Goal: Task Accomplishment & Management: Manage account settings

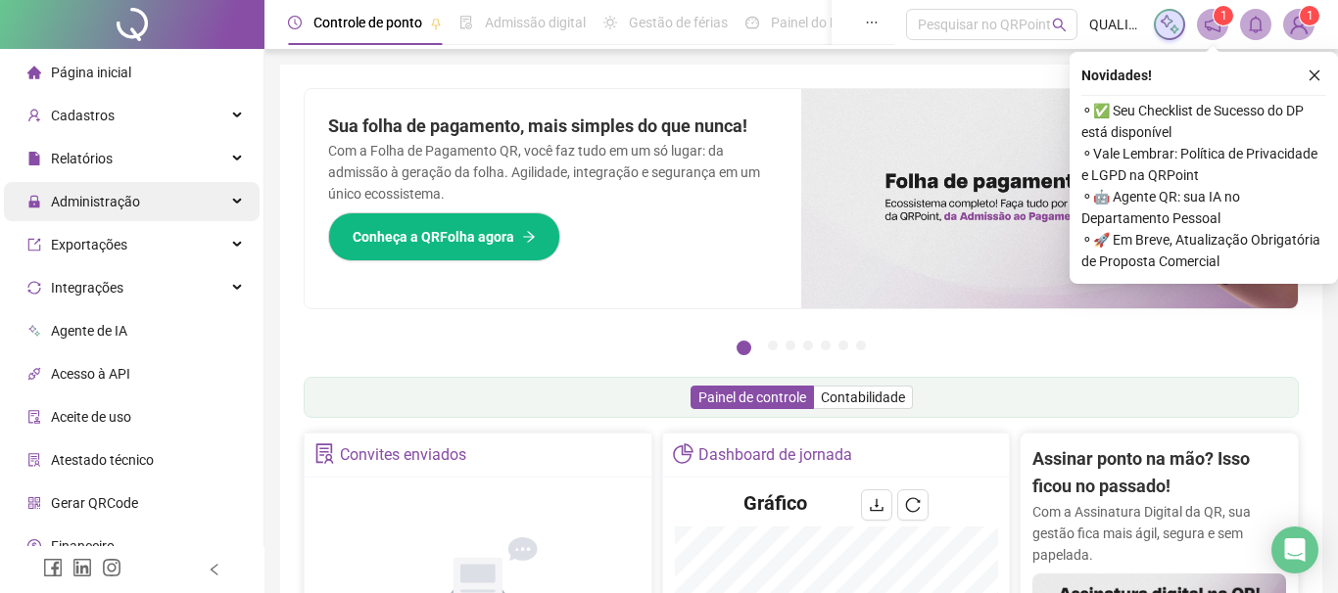
click at [169, 195] on div "Administração" at bounding box center [132, 201] width 256 height 39
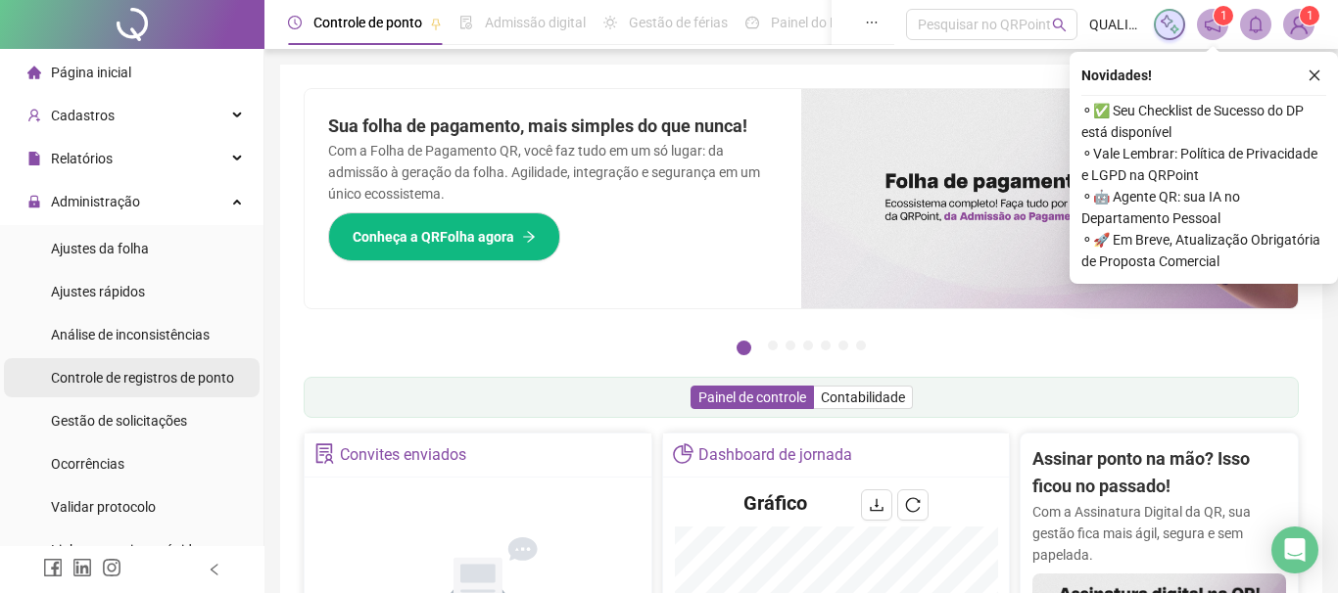
click at [164, 373] on span "Controle de registros de ponto" at bounding box center [142, 378] width 183 height 16
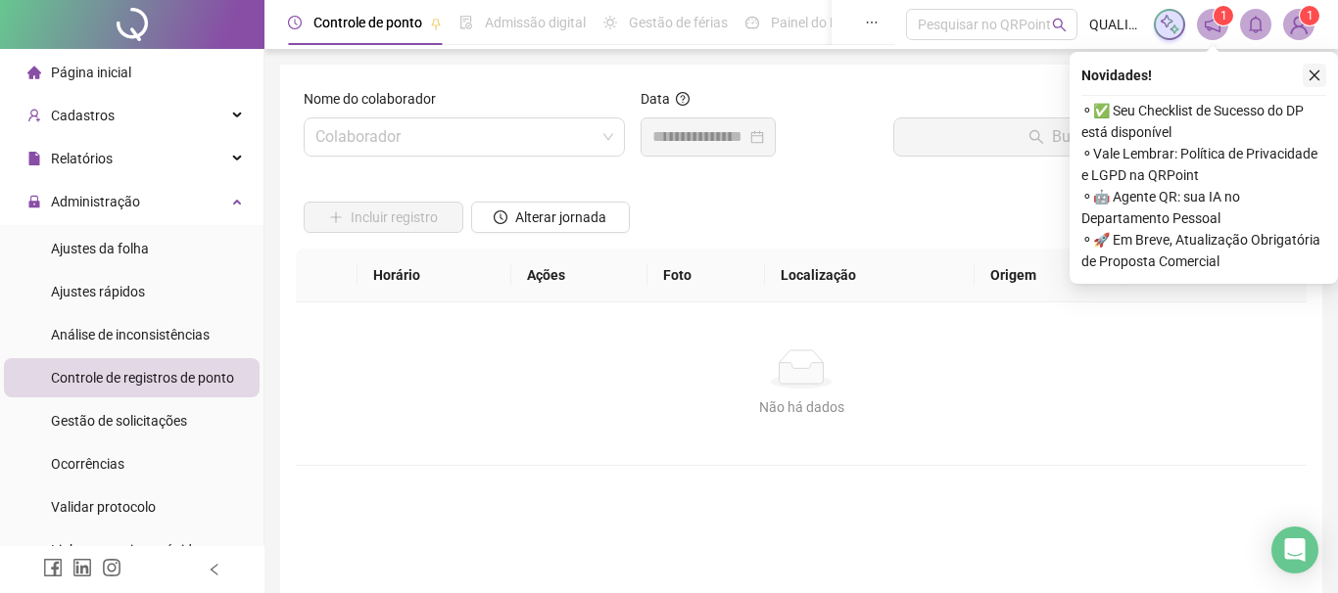
click at [1318, 75] on icon "close" at bounding box center [1314, 76] width 14 height 14
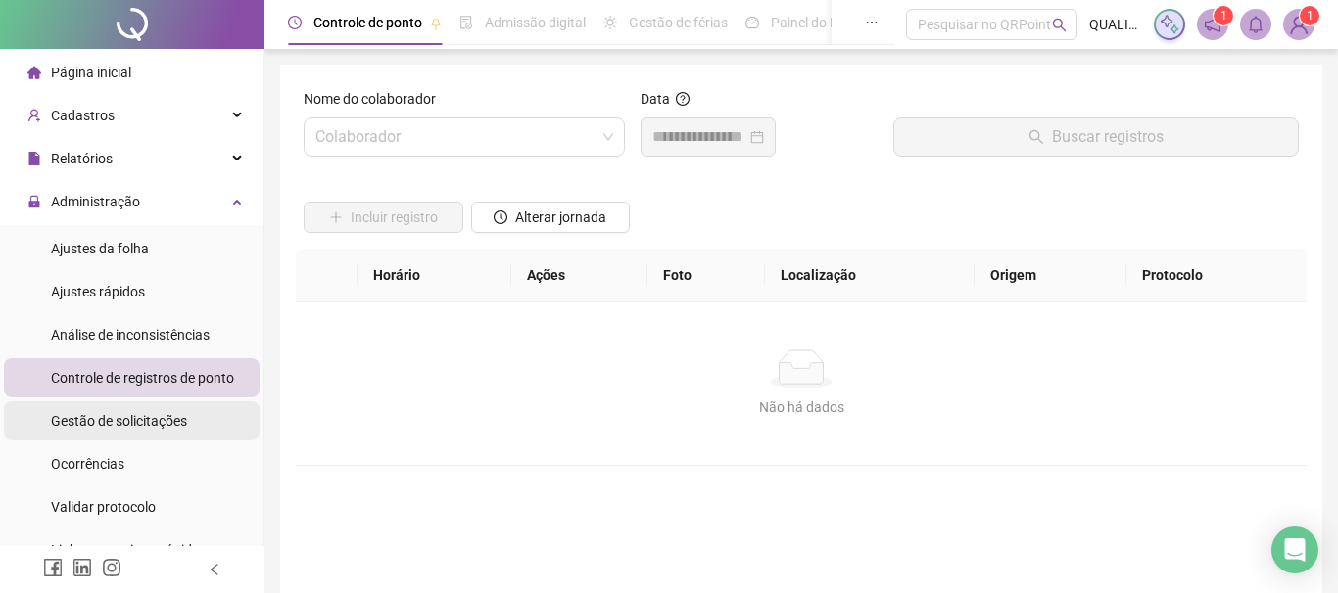
click at [124, 417] on span "Gestão de solicitações" at bounding box center [119, 421] width 136 height 16
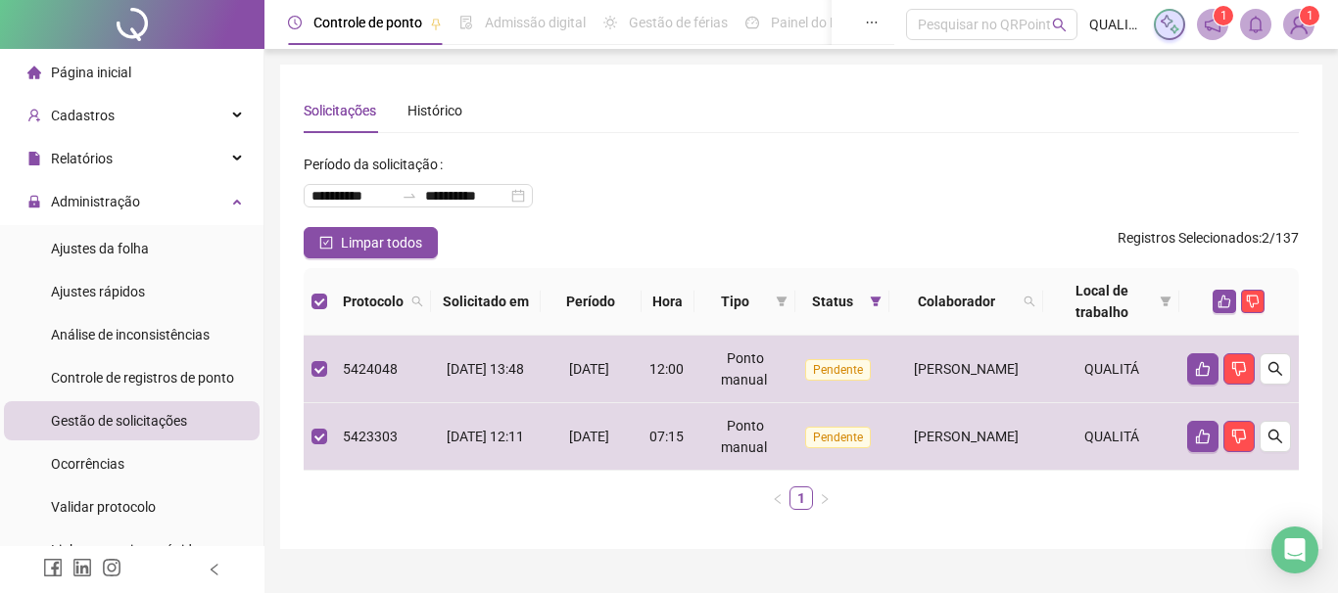
drag, startPoint x: 1230, startPoint y: 298, endPoint x: 1021, endPoint y: 245, distance: 215.2
click at [1021, 245] on div "**********" at bounding box center [801, 337] width 995 height 377
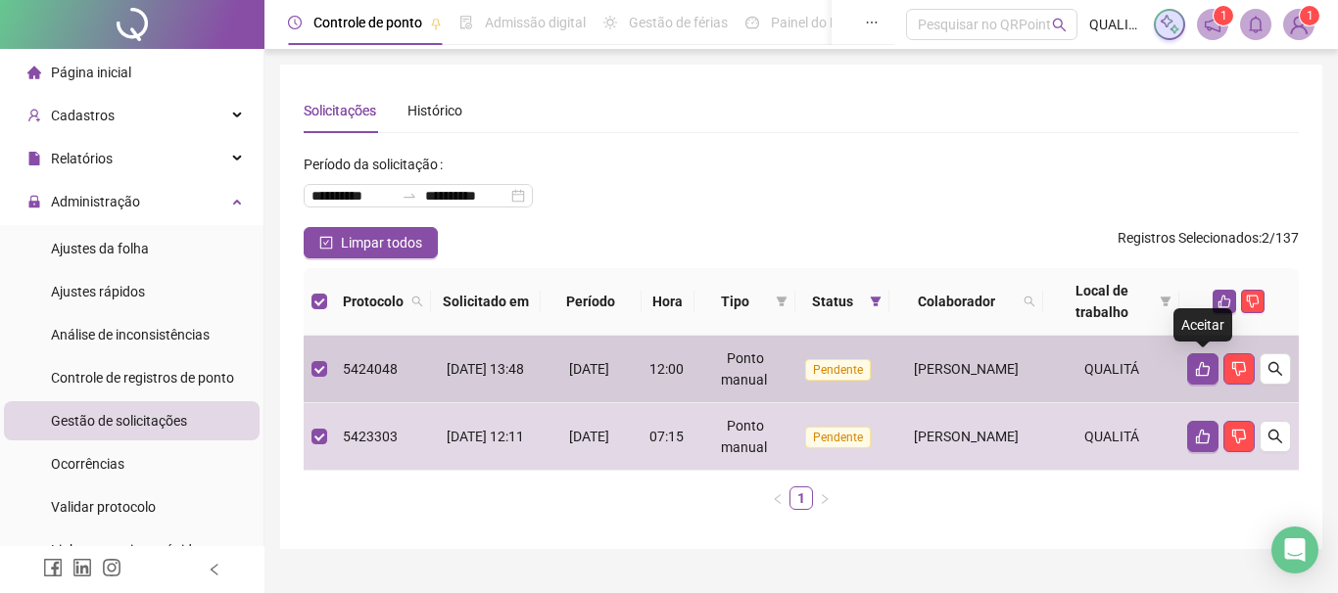
drag, startPoint x: 1207, startPoint y: 370, endPoint x: 1223, endPoint y: 496, distance: 127.3
click at [1223, 494] on div "Protocolo Solicitado em Período Hora Tipo Status Colaborador Local de trabalho …" at bounding box center [801, 389] width 995 height 242
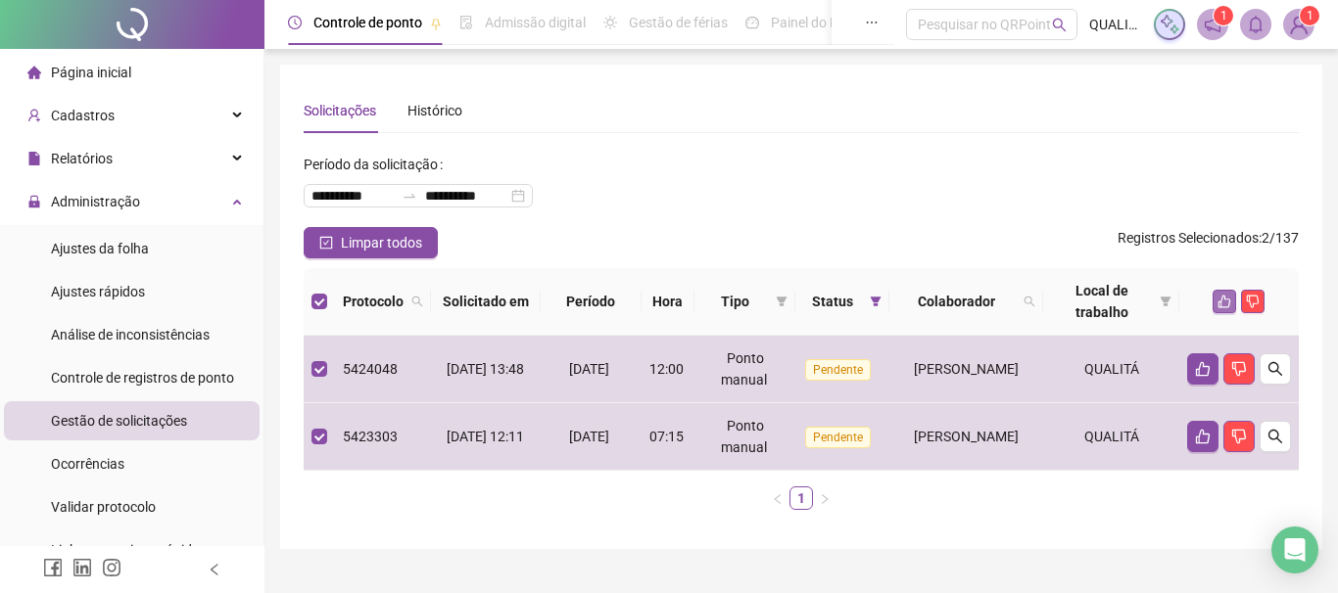
click at [1224, 308] on button "button" at bounding box center [1224, 302] width 24 height 24
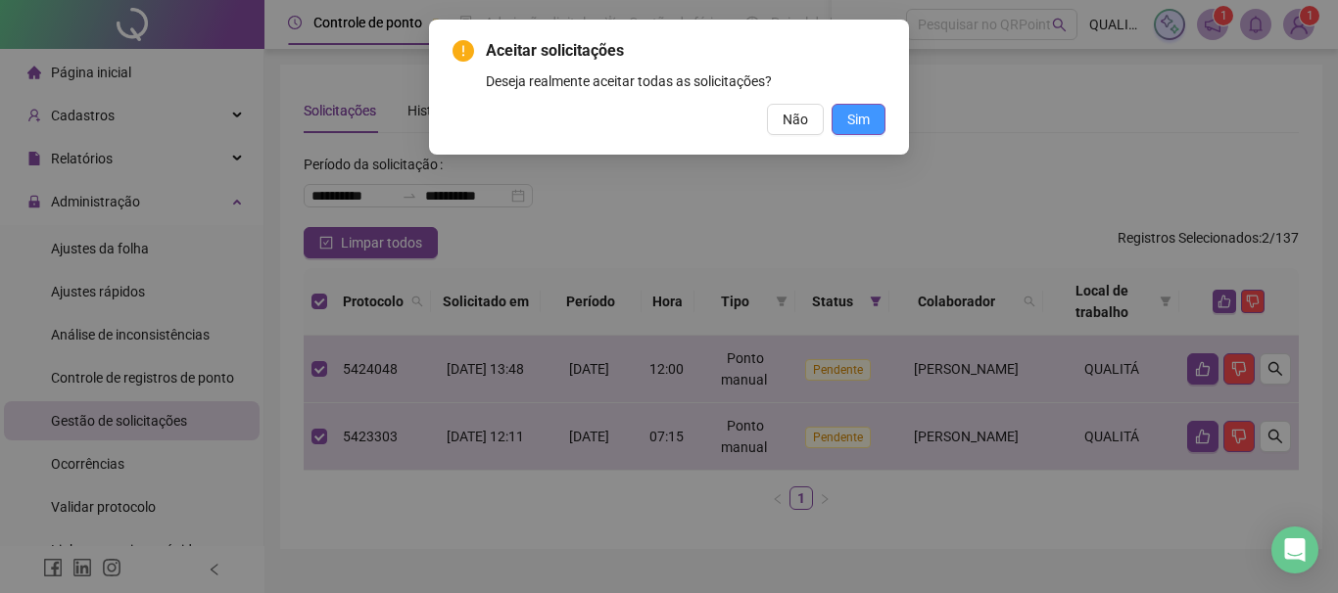
click at [861, 121] on span "Sim" at bounding box center [858, 120] width 23 height 22
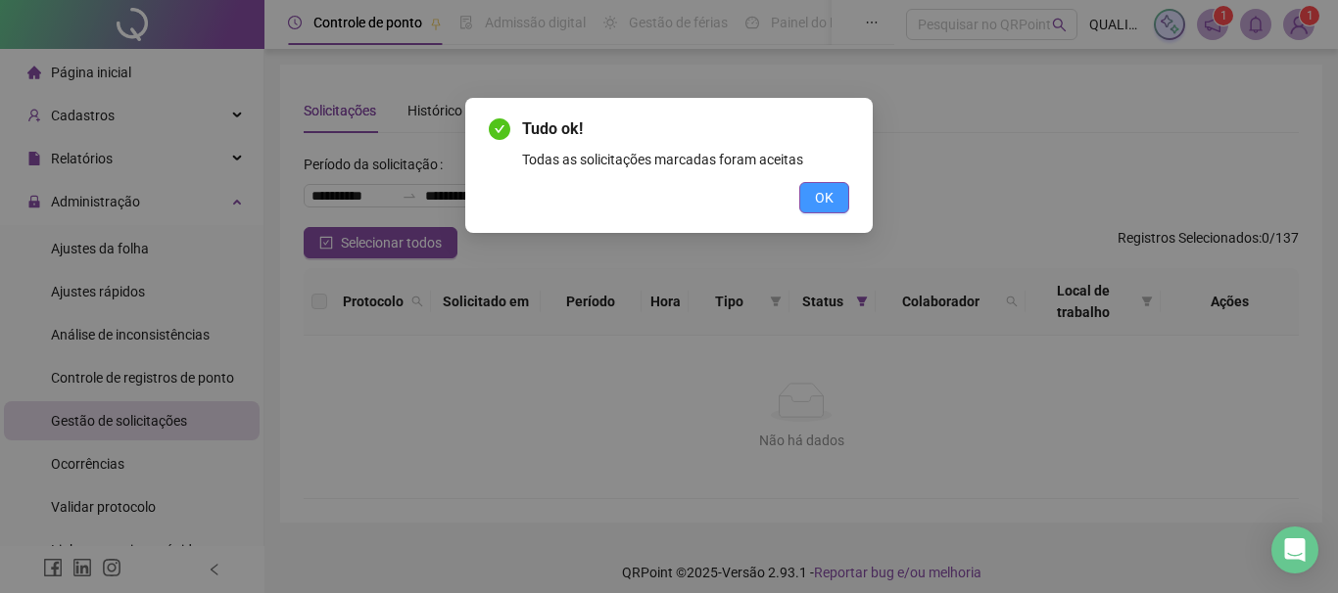
click at [826, 194] on span "OK" at bounding box center [824, 198] width 19 height 22
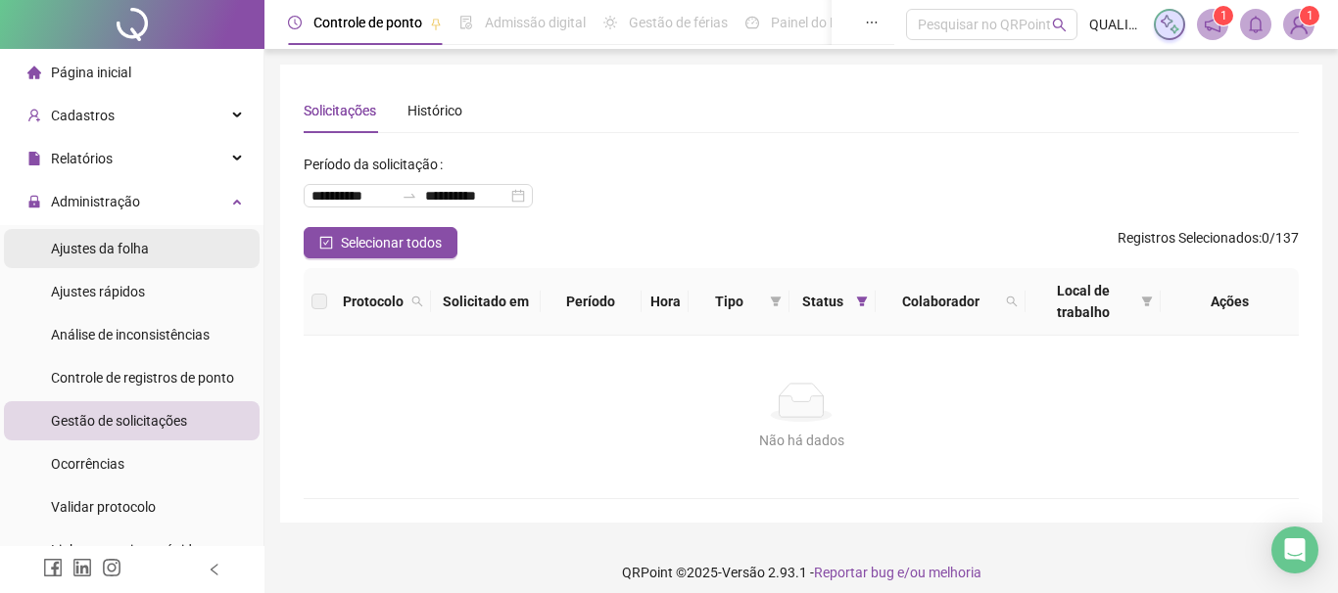
click at [141, 257] on span "Ajustes da folha" at bounding box center [100, 249] width 98 height 16
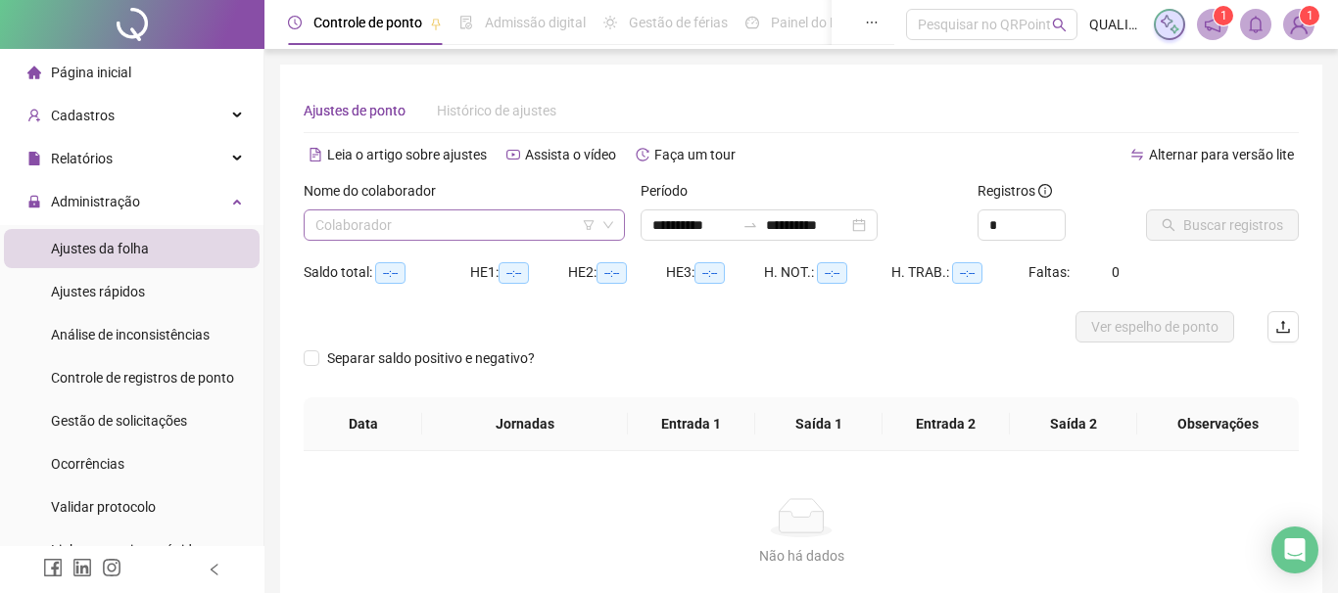
type input "**********"
click at [415, 222] on input "search" at bounding box center [455, 225] width 280 height 29
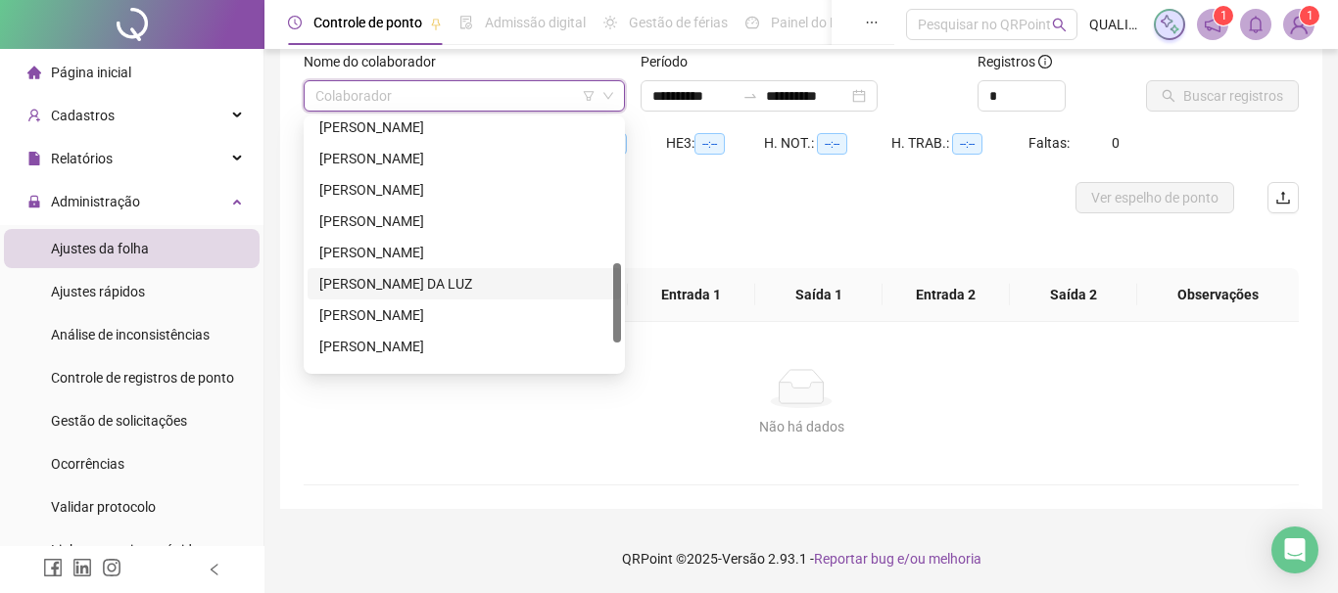
scroll to position [533, 0]
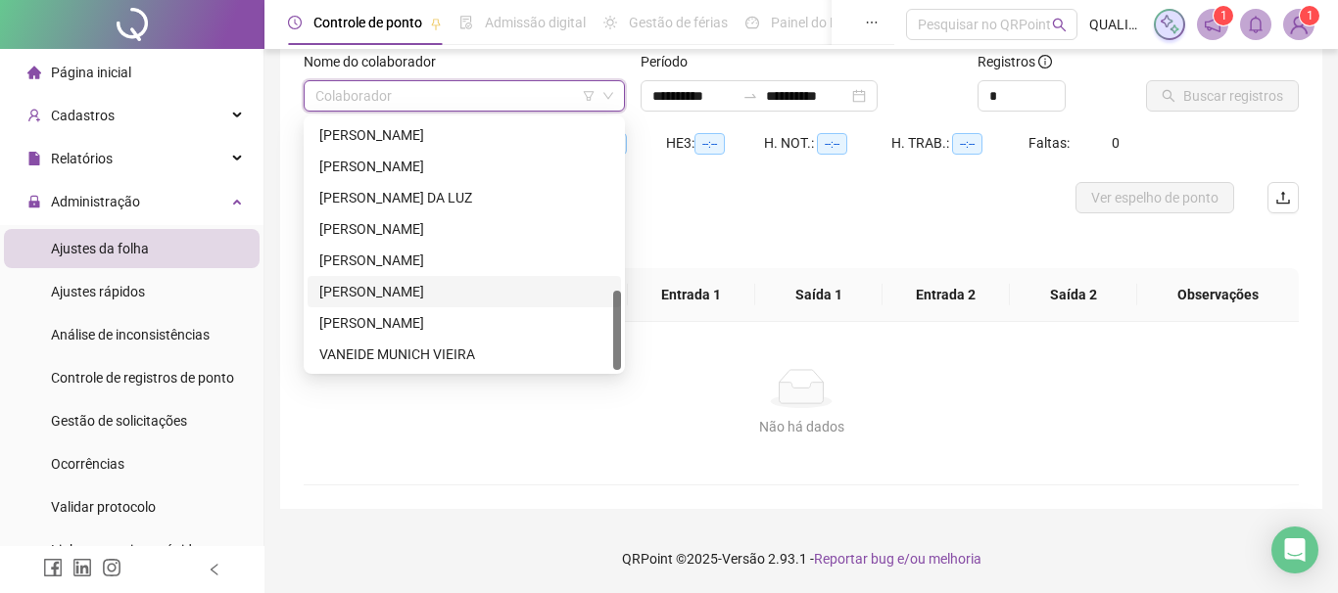
click at [395, 284] on div "[PERSON_NAME]" at bounding box center [464, 292] width 290 height 22
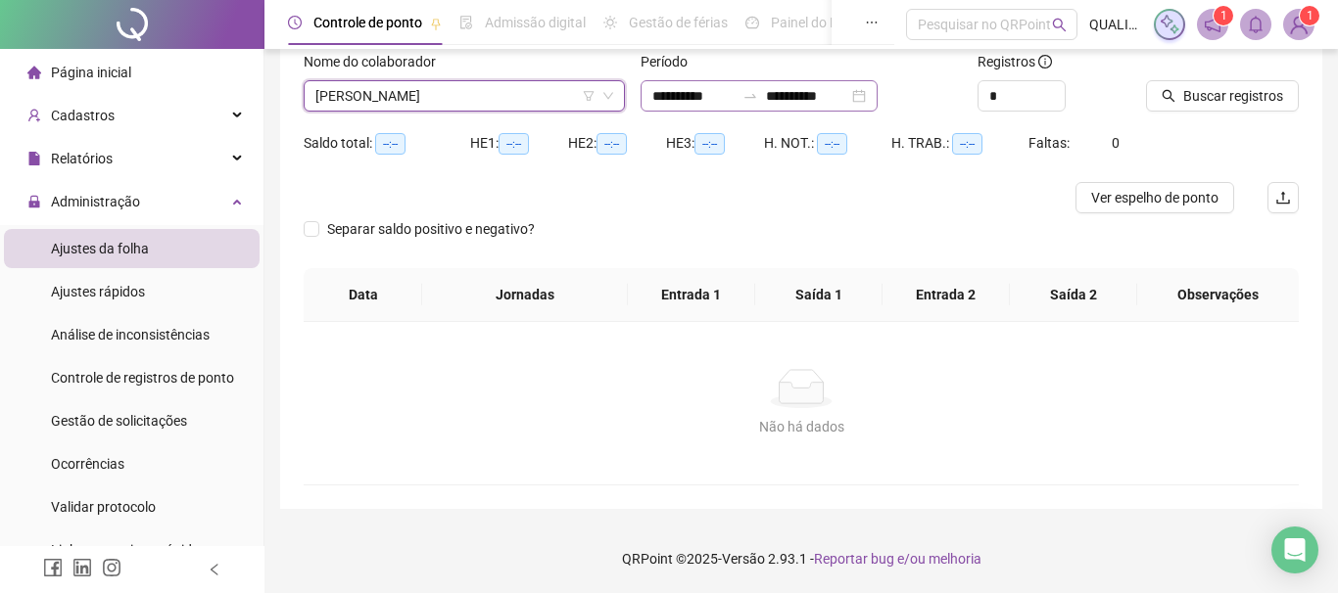
click at [877, 93] on div "**********" at bounding box center [758, 95] width 237 height 31
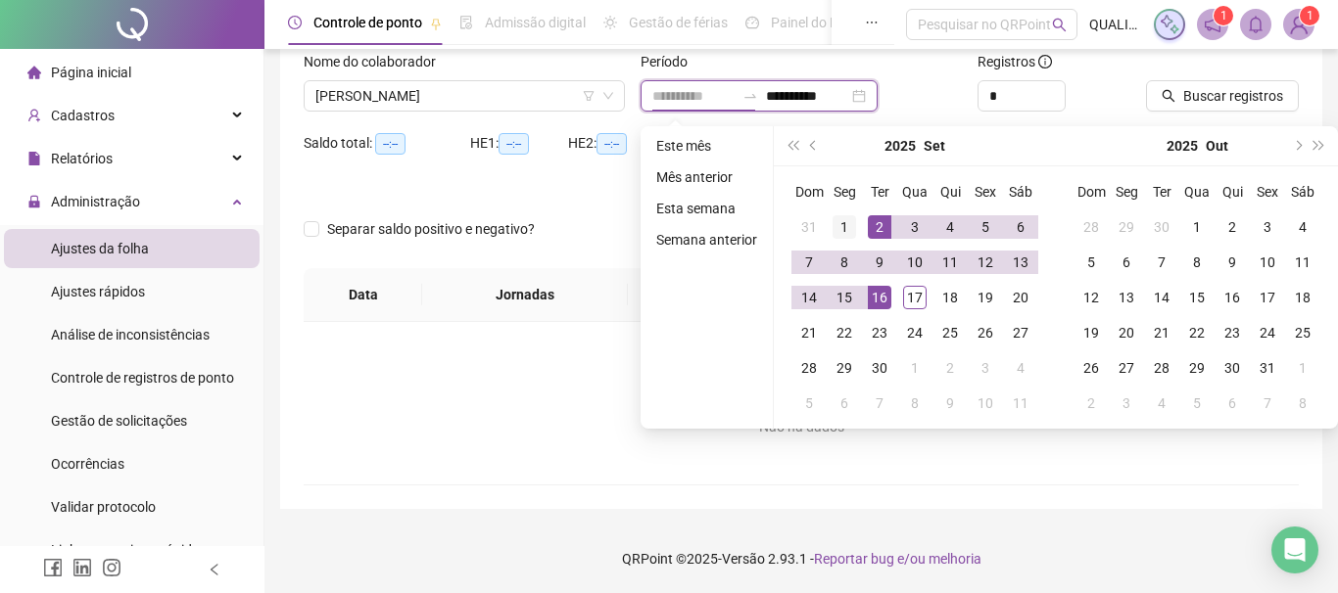
type input "**********"
click at [847, 224] on div "1" at bounding box center [844, 227] width 24 height 24
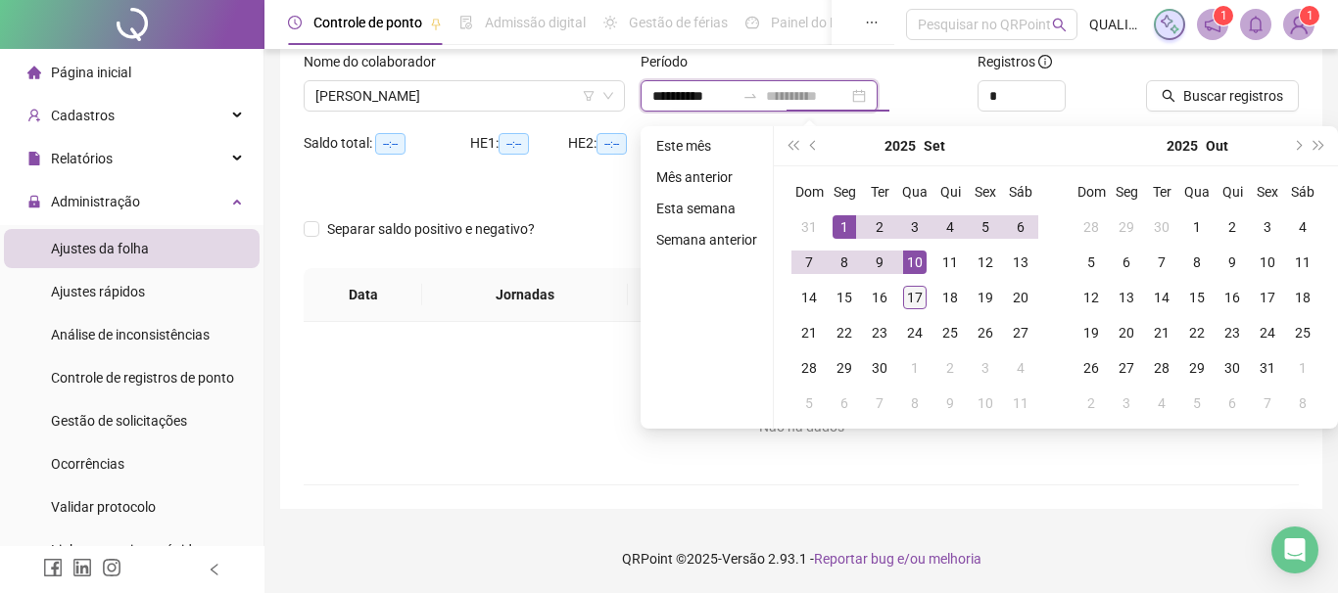
type input "**********"
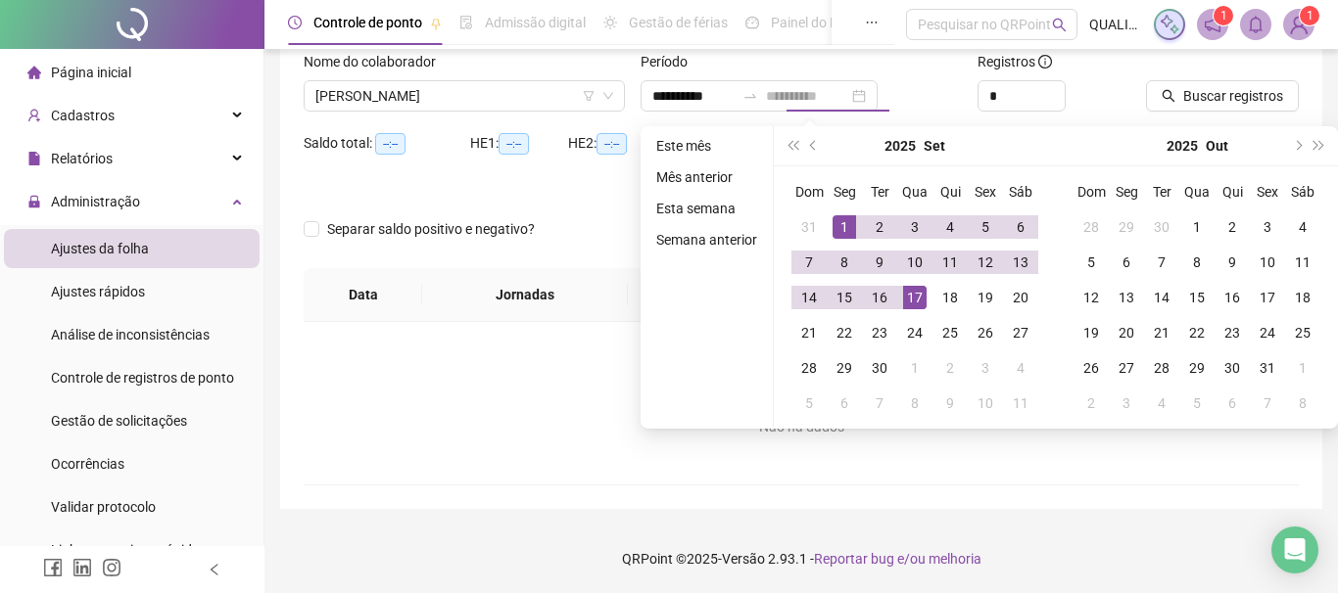
click at [917, 306] on div "17" at bounding box center [915, 298] width 24 height 24
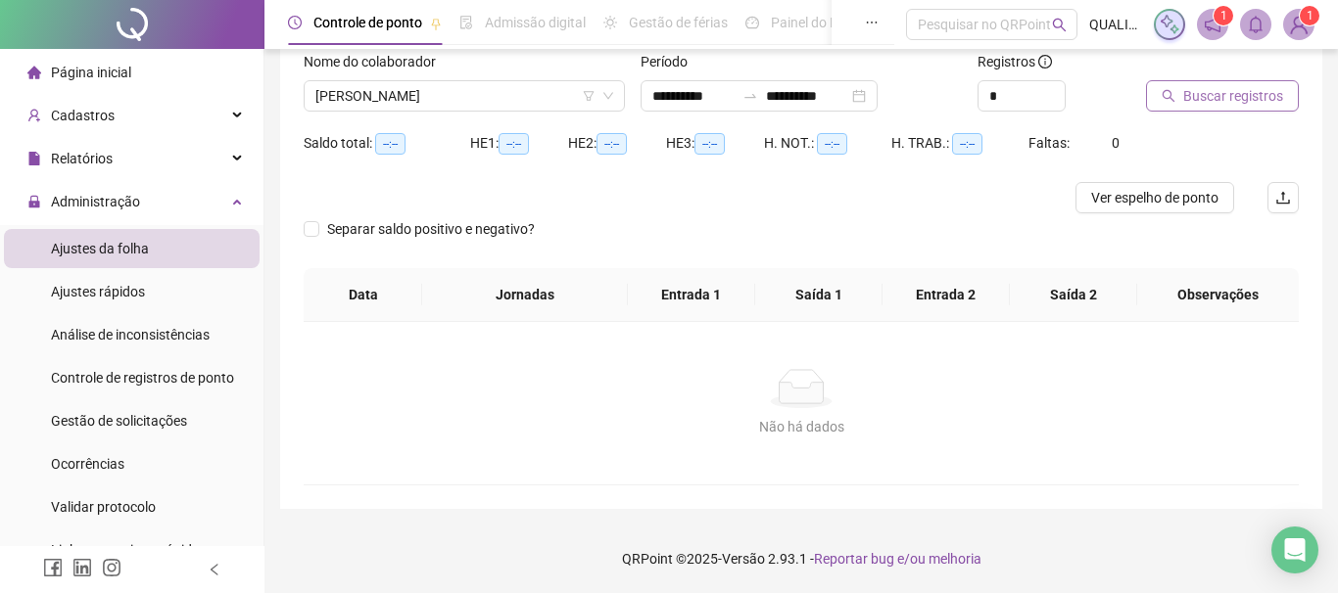
click at [1199, 83] on button "Buscar registros" at bounding box center [1222, 95] width 153 height 31
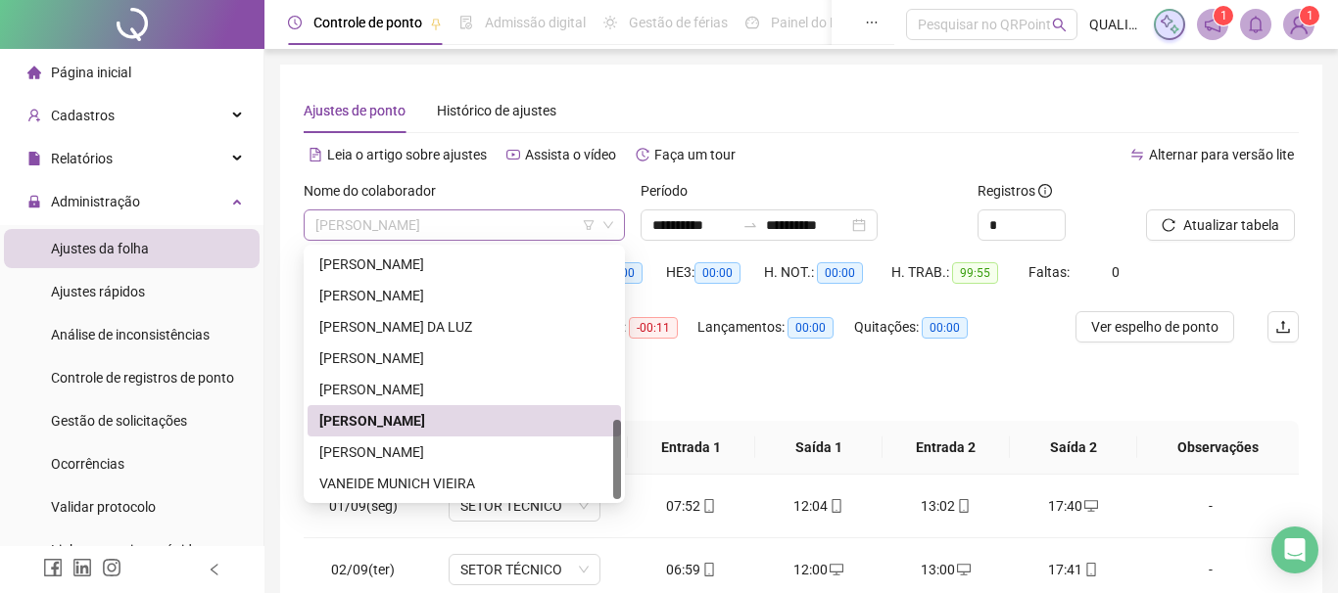
click at [506, 213] on span "[PERSON_NAME]" at bounding box center [464, 225] width 298 height 29
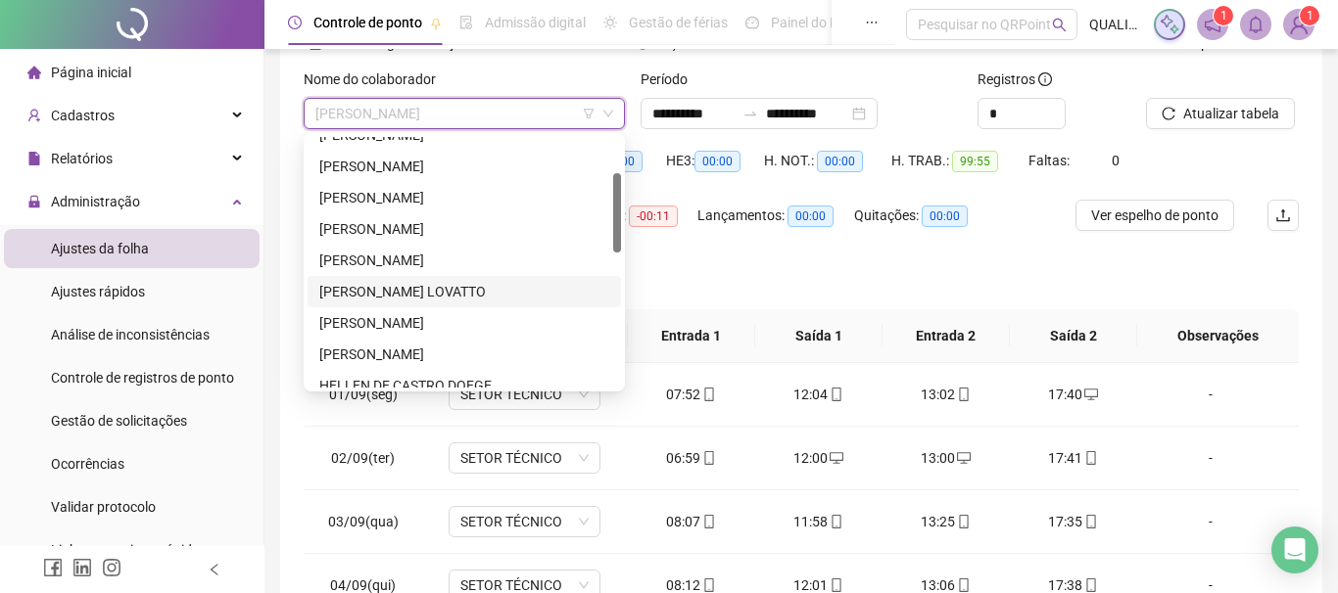
scroll to position [335, 0]
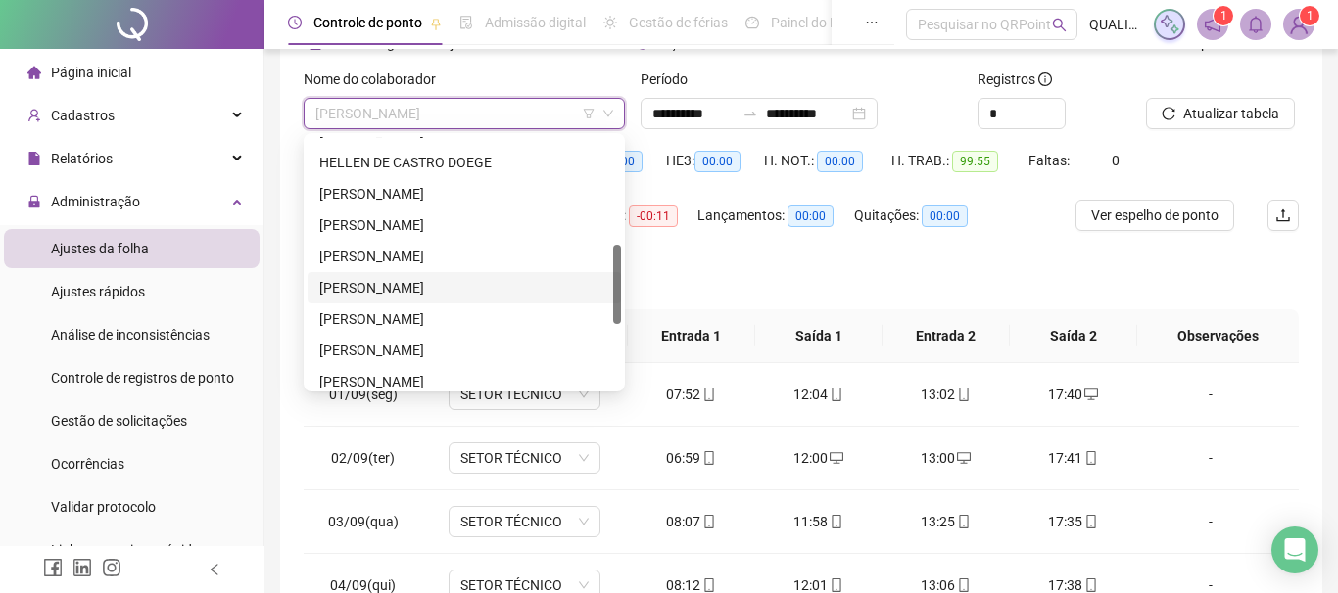
click at [452, 289] on div "[PERSON_NAME]" at bounding box center [464, 288] width 290 height 22
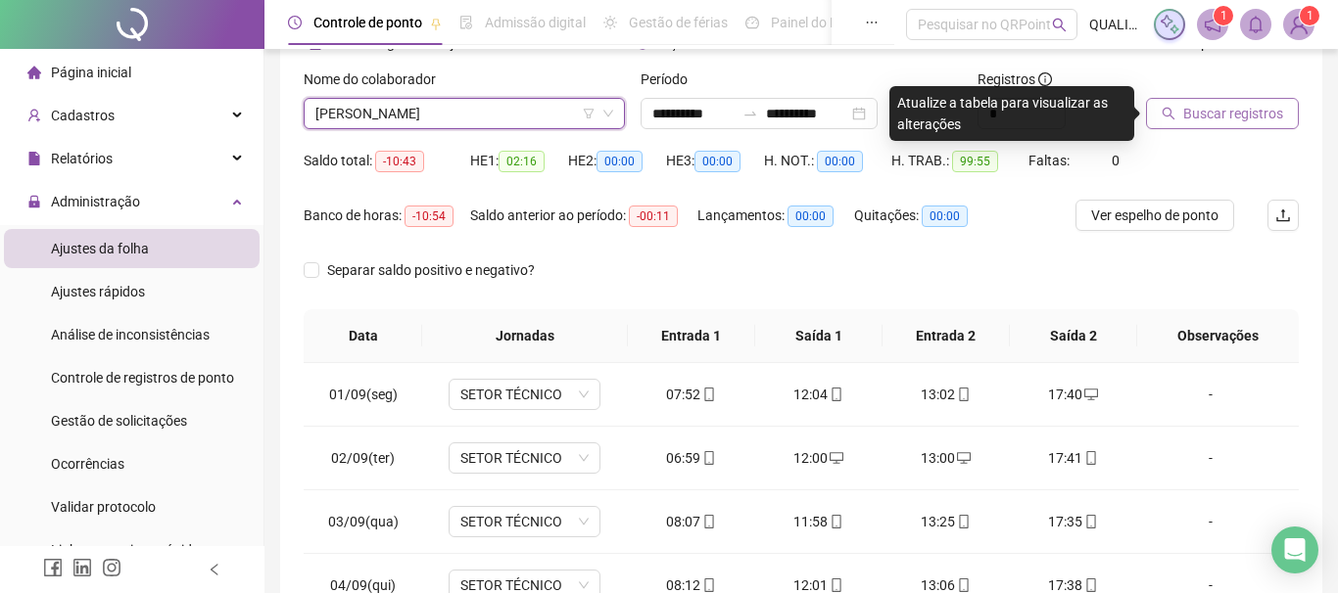
click at [1193, 120] on span "Buscar registros" at bounding box center [1233, 114] width 100 height 22
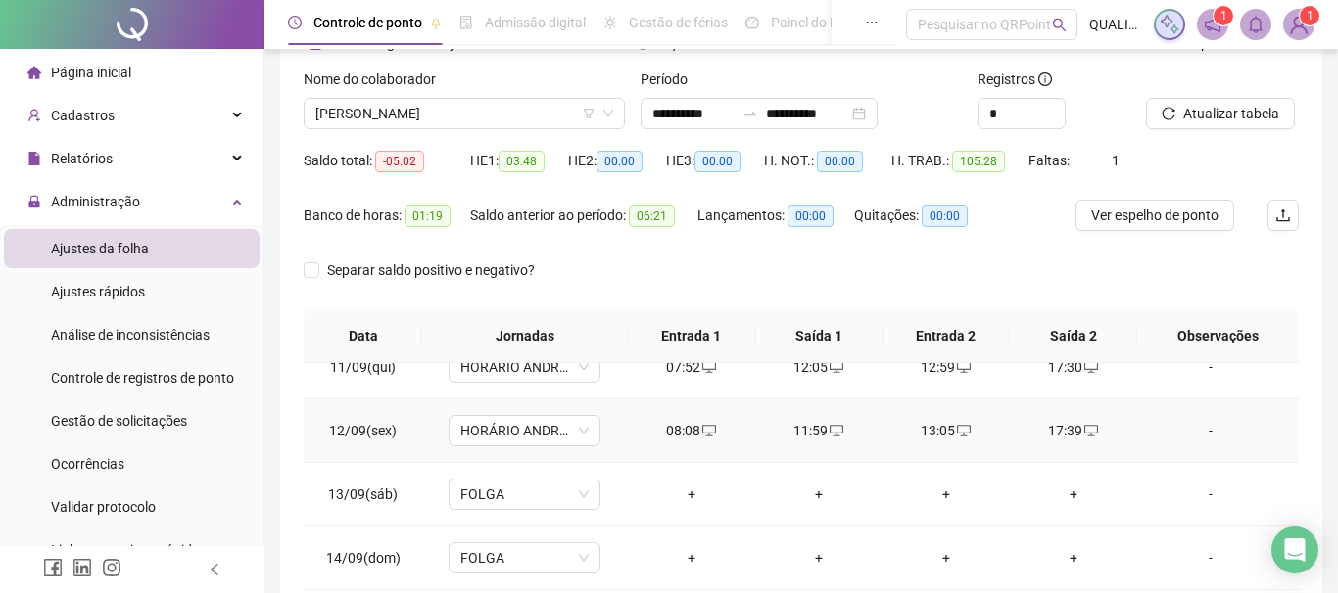
scroll to position [407, 0]
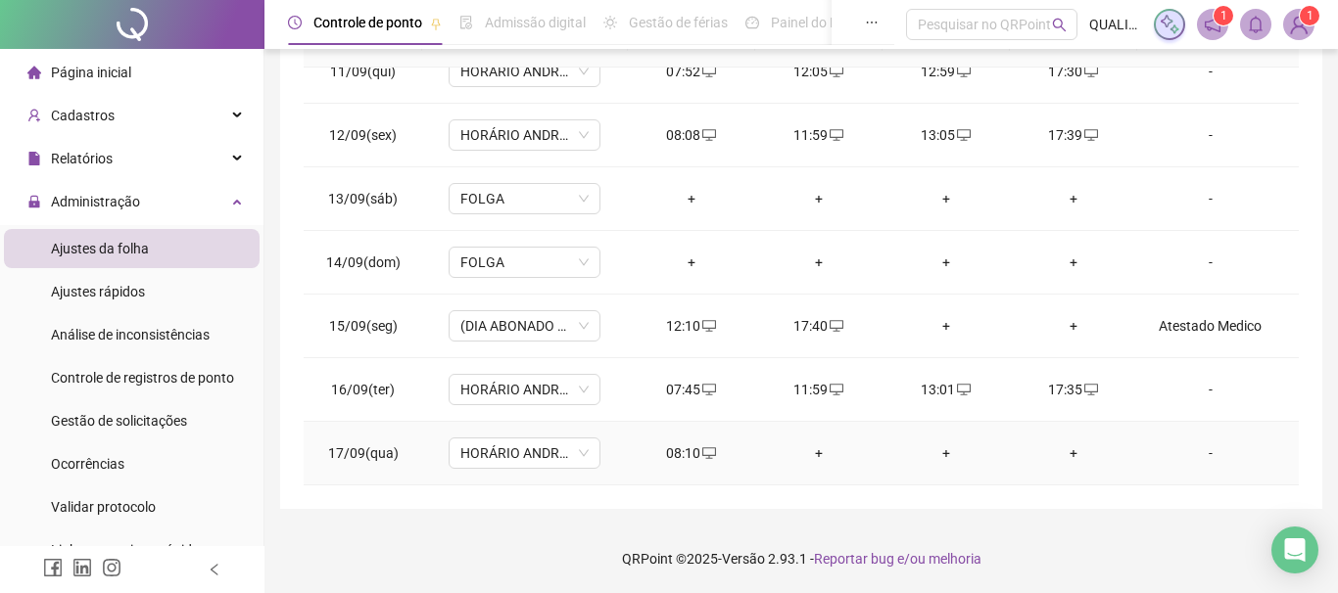
click at [816, 453] on div "+" at bounding box center [819, 454] width 96 height 22
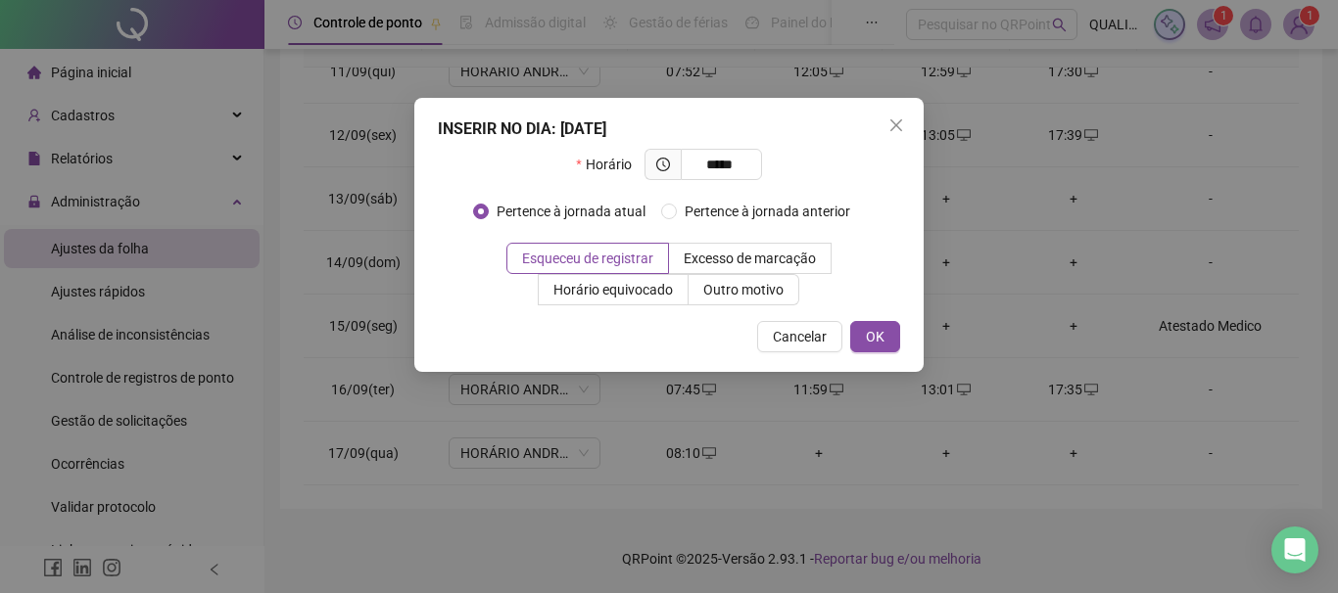
type input "*****"
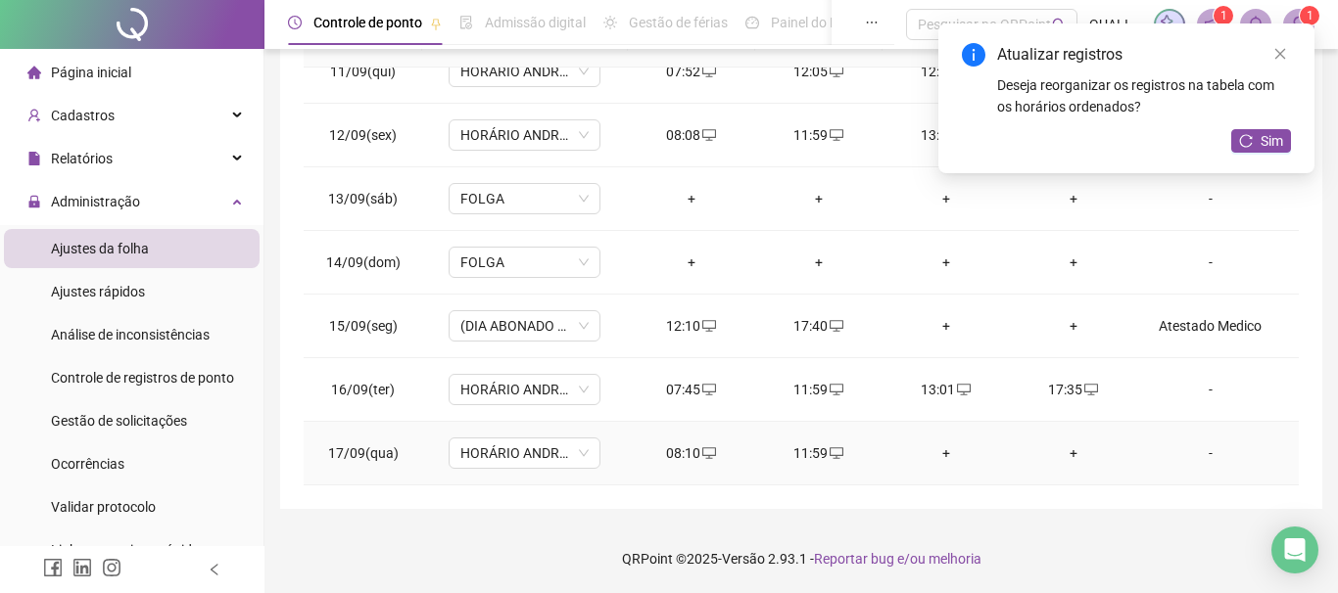
click at [944, 451] on div "+" at bounding box center [946, 454] width 96 height 22
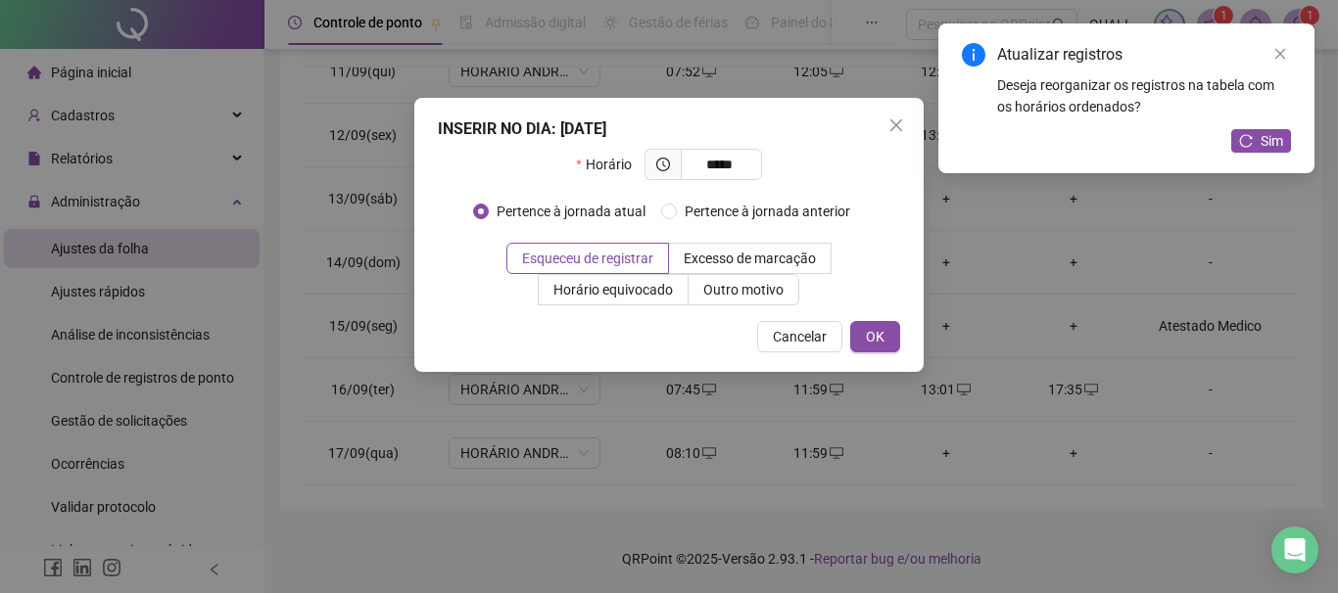
type input "*****"
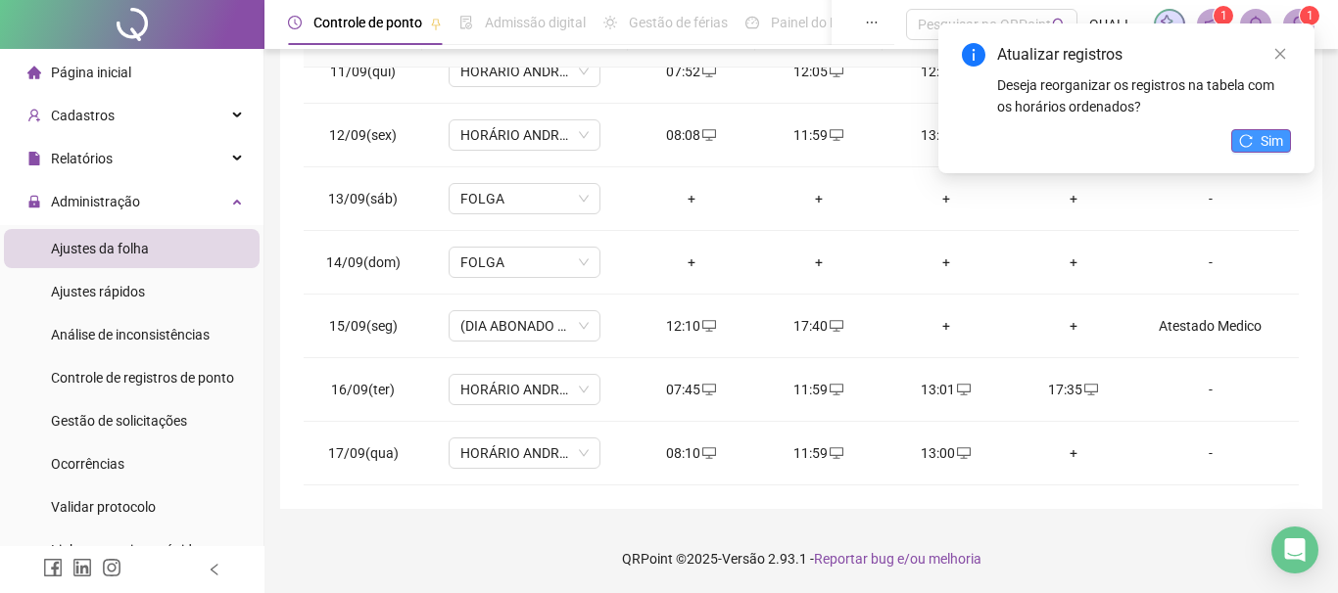
click at [1287, 142] on button "Sim" at bounding box center [1261, 141] width 60 height 24
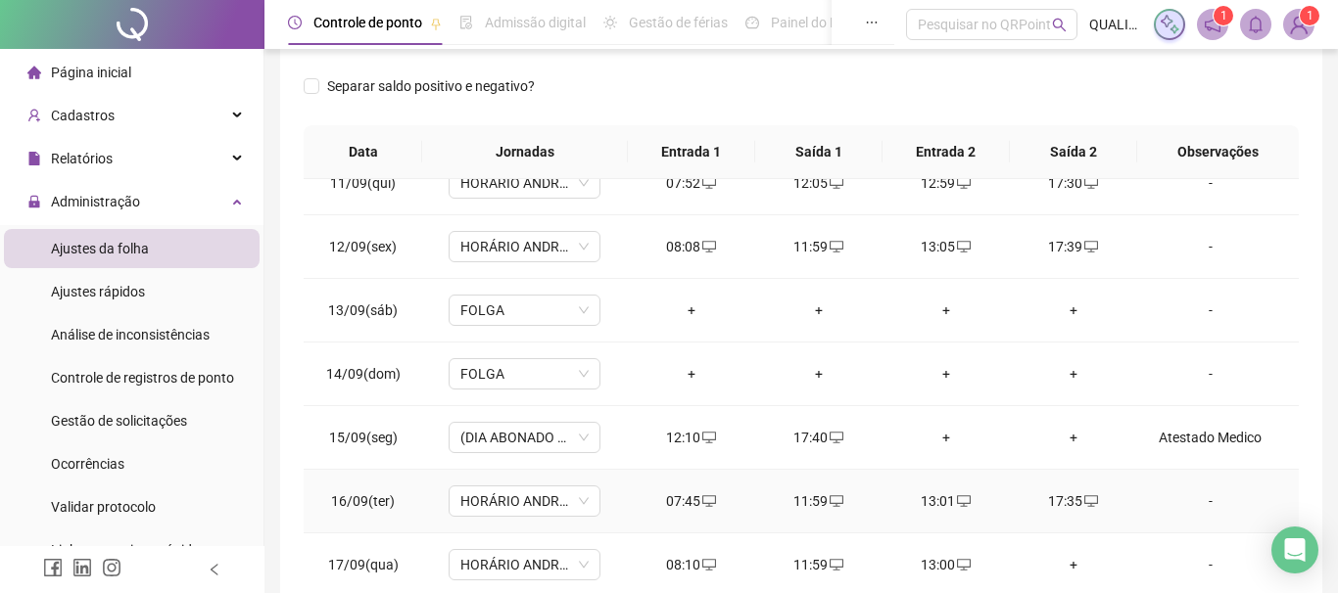
scroll to position [0, 0]
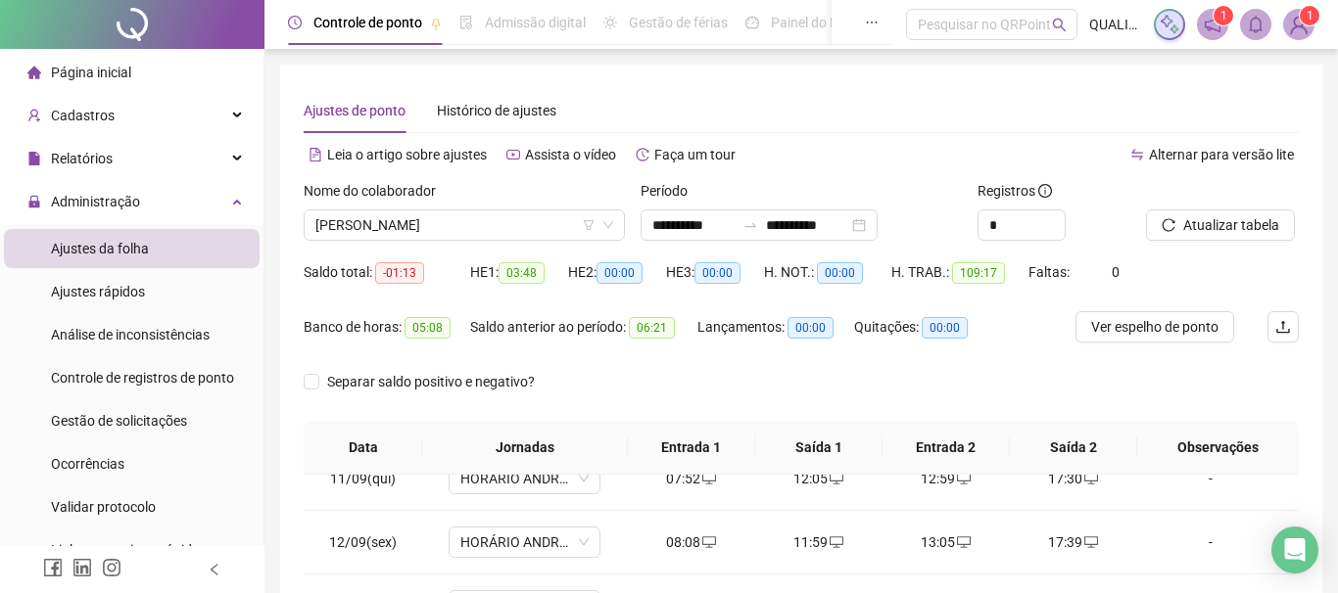
drag, startPoint x: 513, startPoint y: 233, endPoint x: 494, endPoint y: 254, distance: 27.7
click at [514, 233] on span "[PERSON_NAME]" at bounding box center [464, 225] width 298 height 29
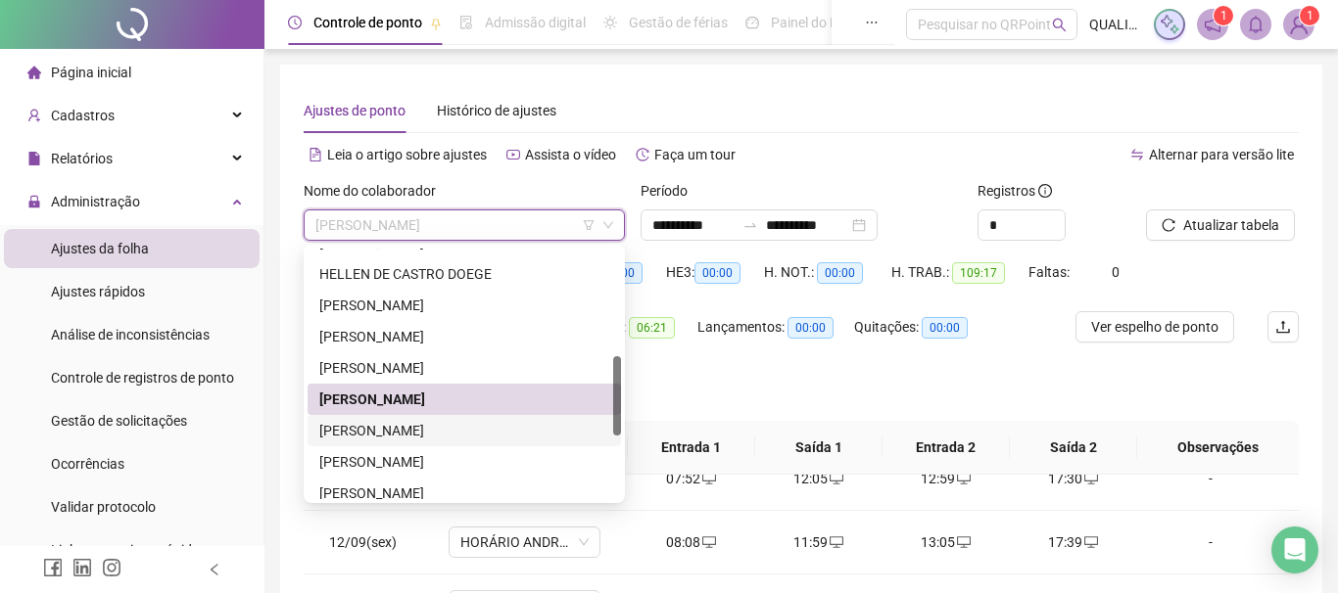
click at [920, 373] on div "Separar saldo positivo e negativo?" at bounding box center [801, 393] width 995 height 55
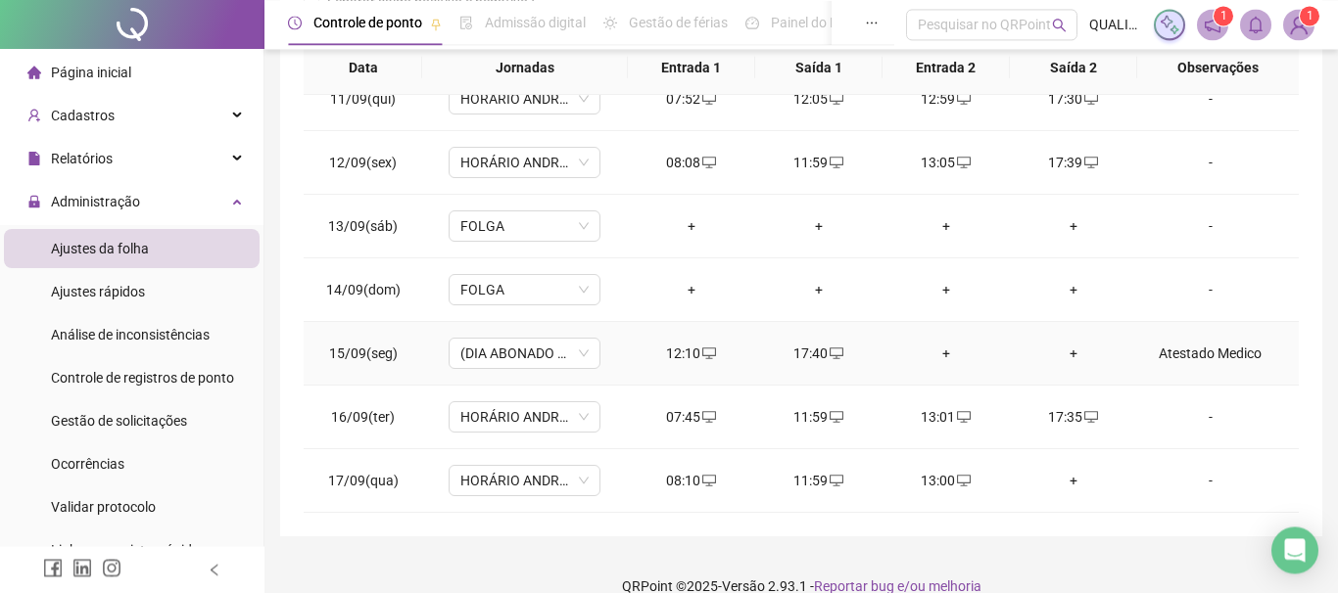
scroll to position [407, 0]
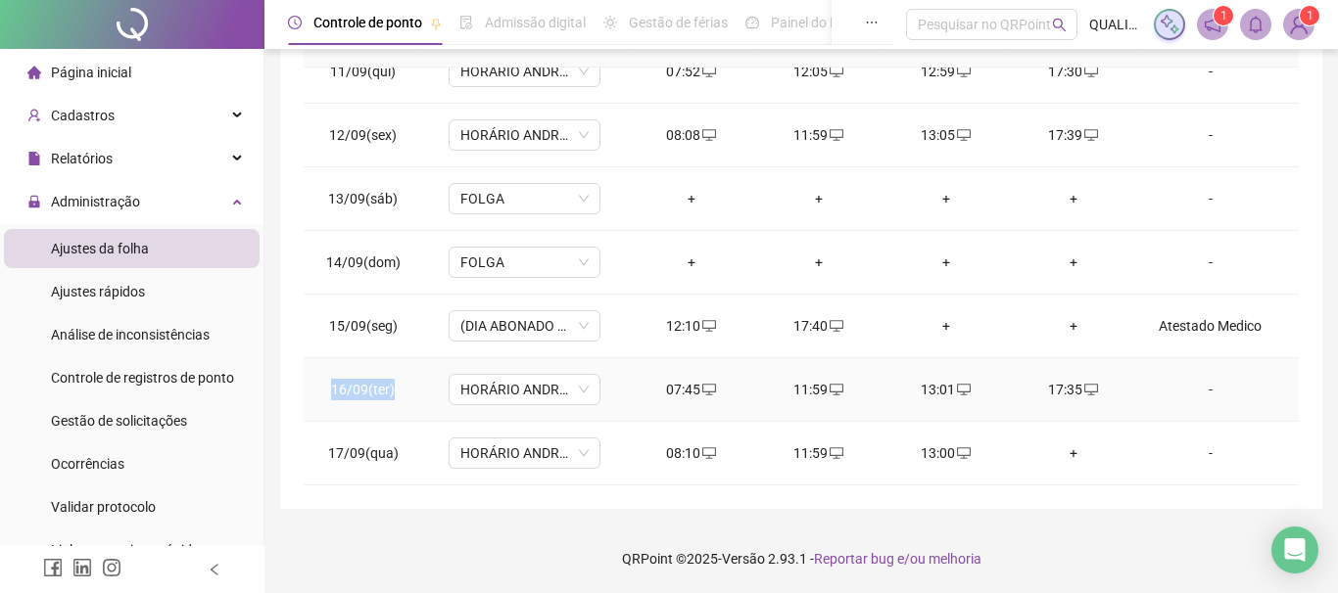
drag, startPoint x: 325, startPoint y: 379, endPoint x: 408, endPoint y: 391, distance: 84.1
click at [408, 391] on td "16/09(ter)" at bounding box center [363, 390] width 118 height 64
drag, startPoint x: 726, startPoint y: 391, endPoint x: 657, endPoint y: 387, distance: 68.7
click at [657, 387] on div "07:45" at bounding box center [691, 390] width 96 height 22
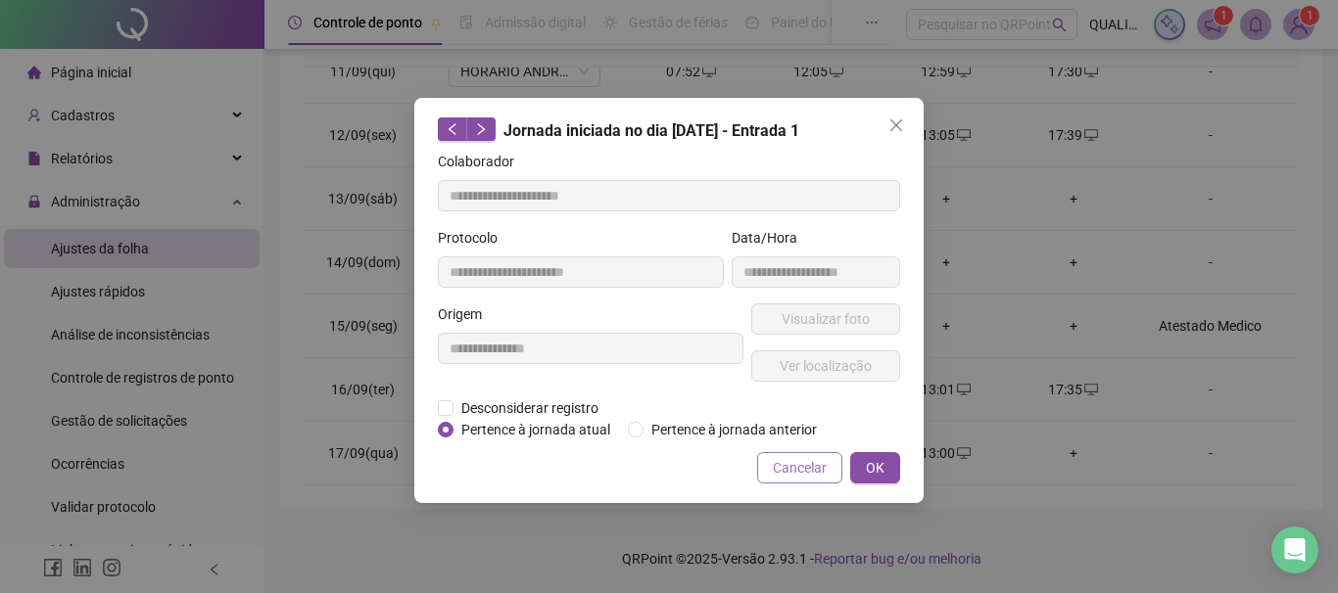
click at [808, 459] on span "Cancelar" at bounding box center [800, 468] width 54 height 22
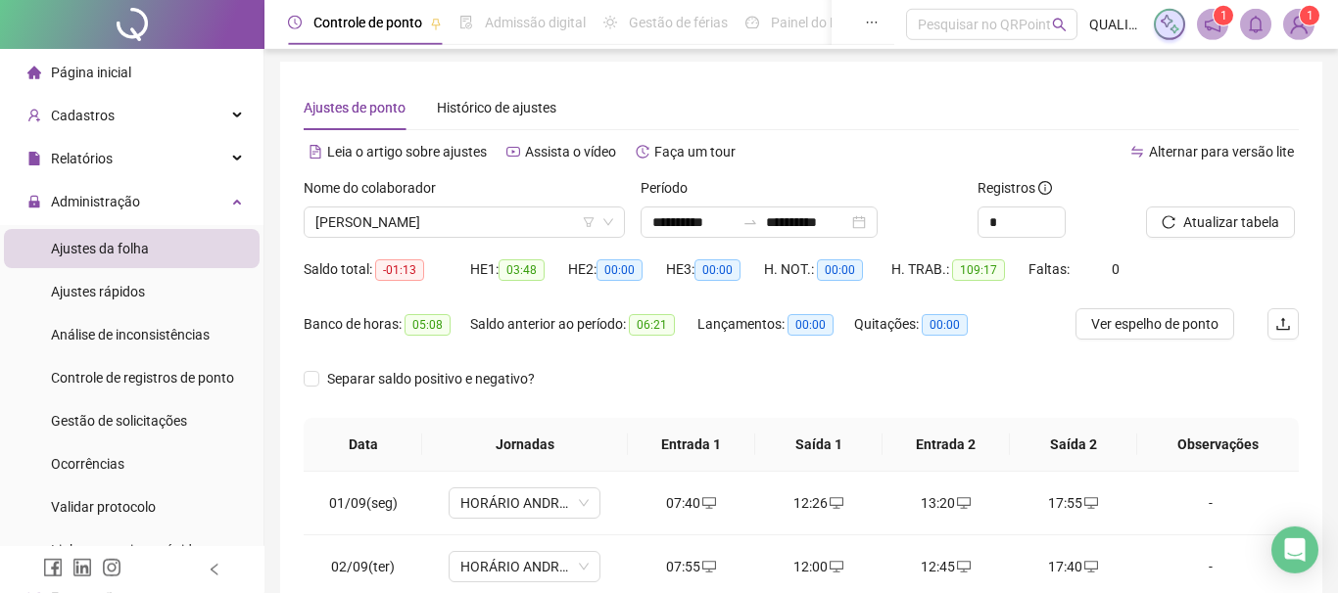
scroll to position [0, 0]
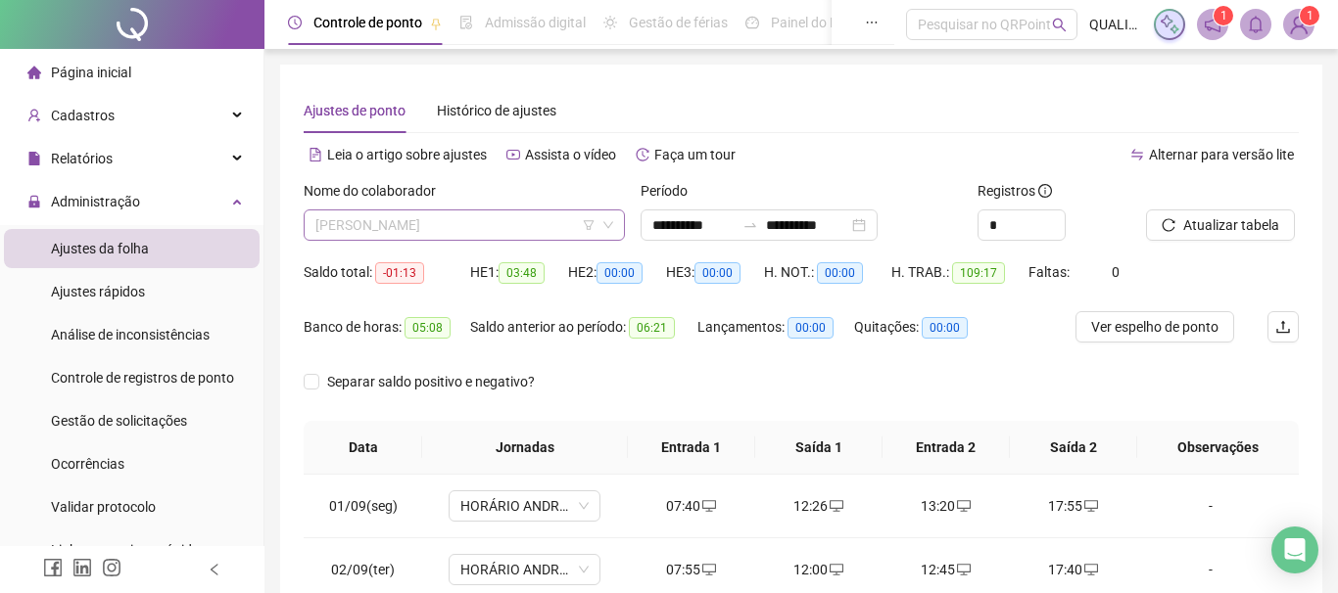
click at [526, 220] on span "[PERSON_NAME]" at bounding box center [464, 225] width 298 height 29
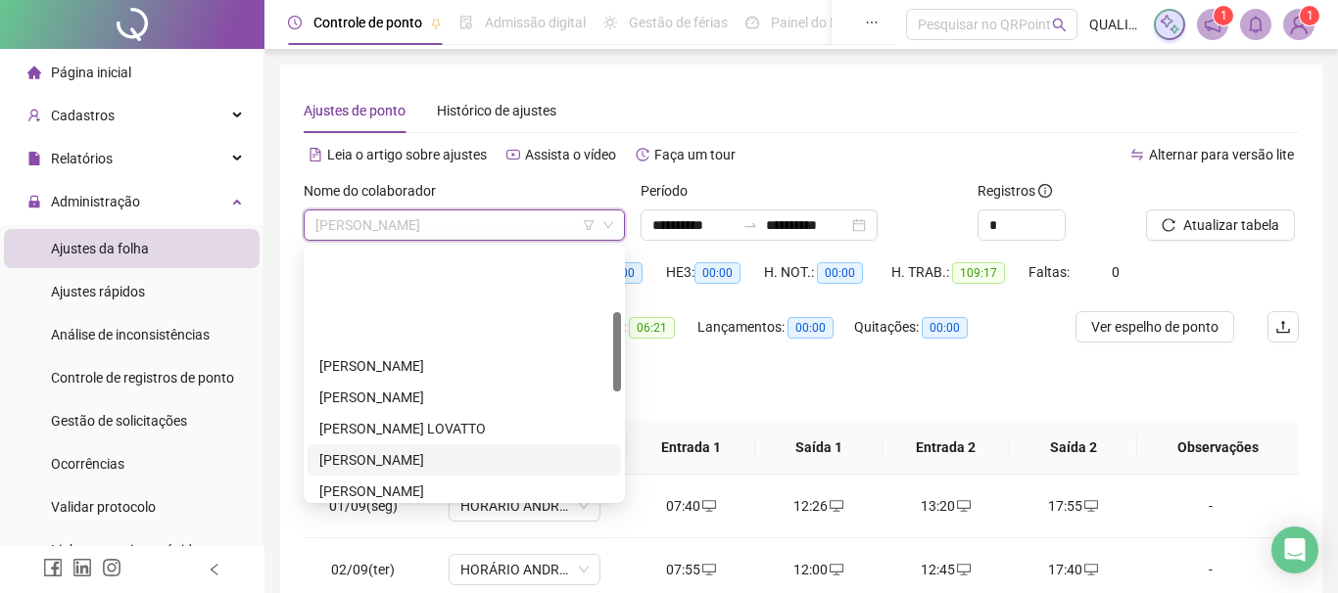
scroll to position [198, 0]
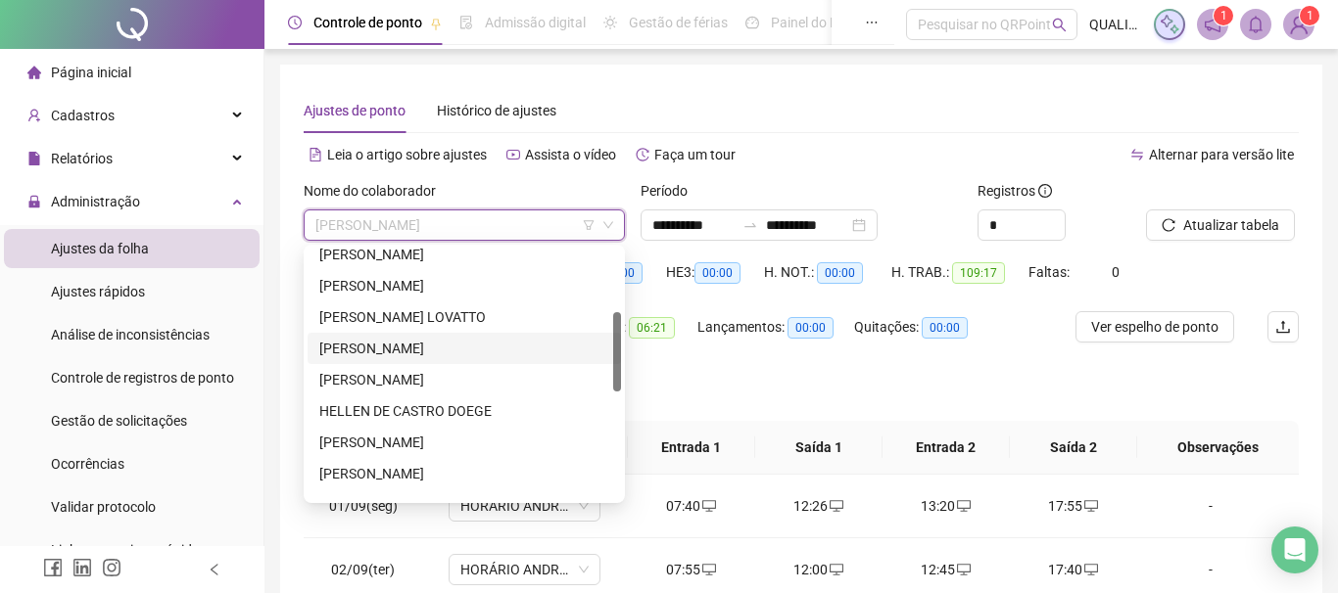
drag, startPoint x: 394, startPoint y: 368, endPoint x: 417, endPoint y: 339, distance: 37.6
click at [417, 339] on div "[PERSON_NAME] [PERSON_NAME] [PERSON_NAME] [PERSON_NAME] [PERSON_NAME]" at bounding box center [463, 395] width 313 height 313
click at [417, 339] on div "[PERSON_NAME]" at bounding box center [464, 349] width 290 height 22
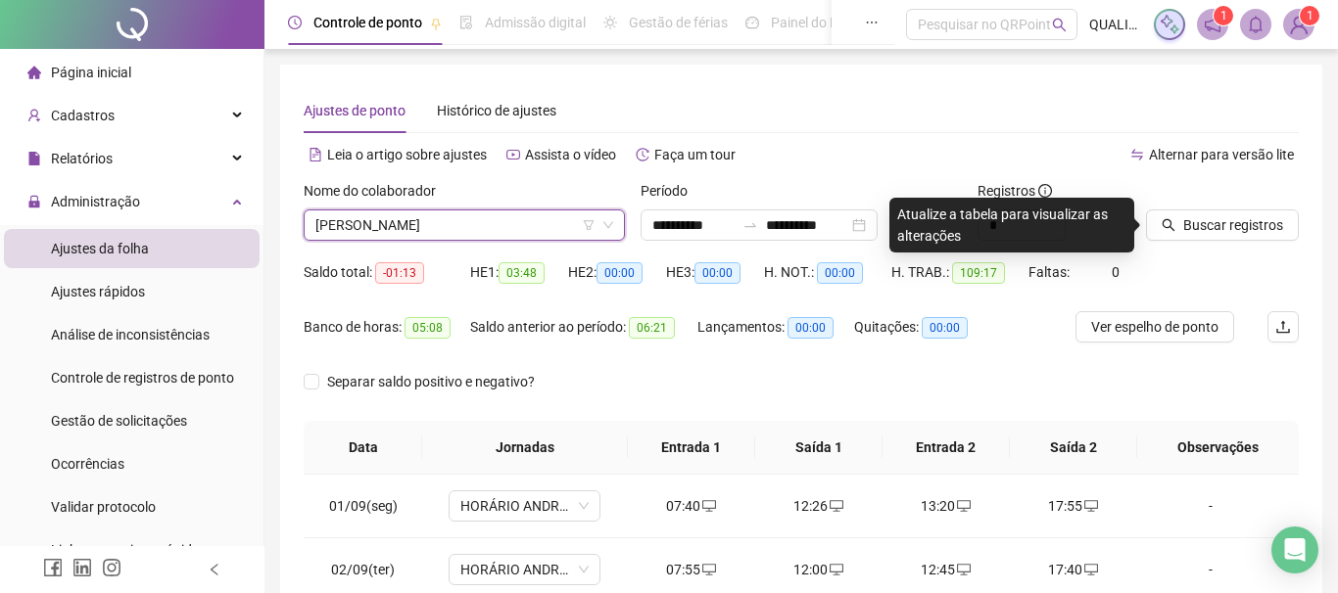
click at [1250, 285] on div "Saldo total: -01:13 HE 1: 03:48 HE 2: 00:00 HE 3: 00:00 H. NOT.: 00:00 H. TRAB.…" at bounding box center [801, 284] width 995 height 55
click at [1233, 226] on span "Buscar registros" at bounding box center [1233, 225] width 100 height 22
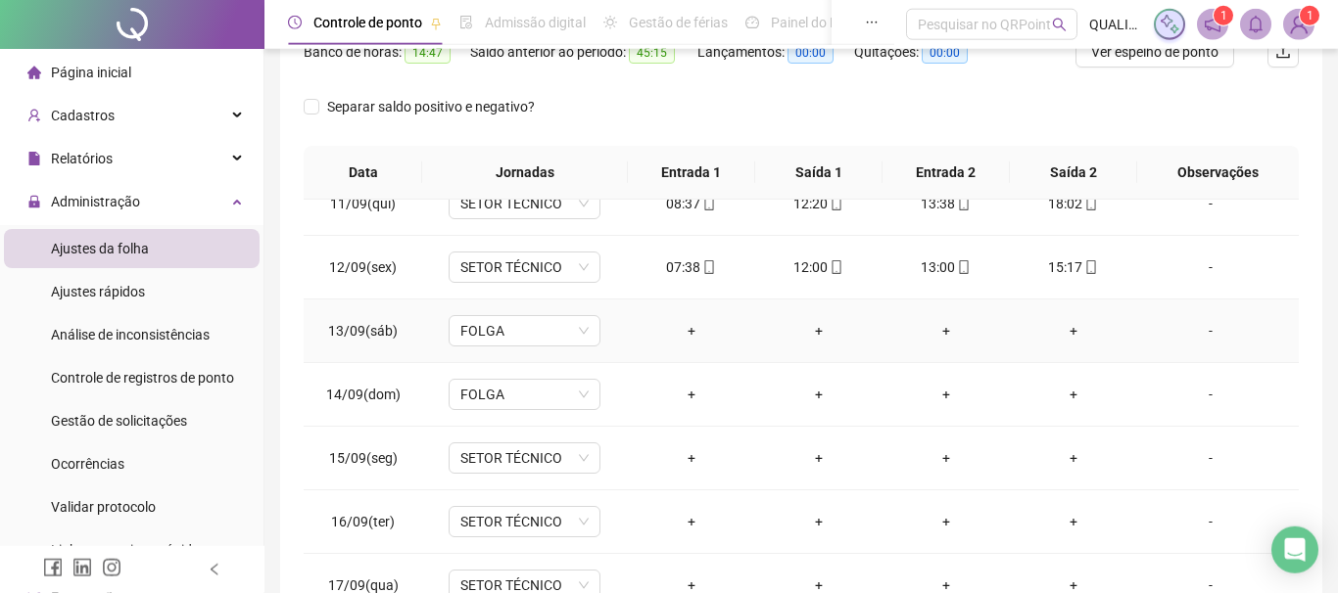
scroll to position [407, 0]
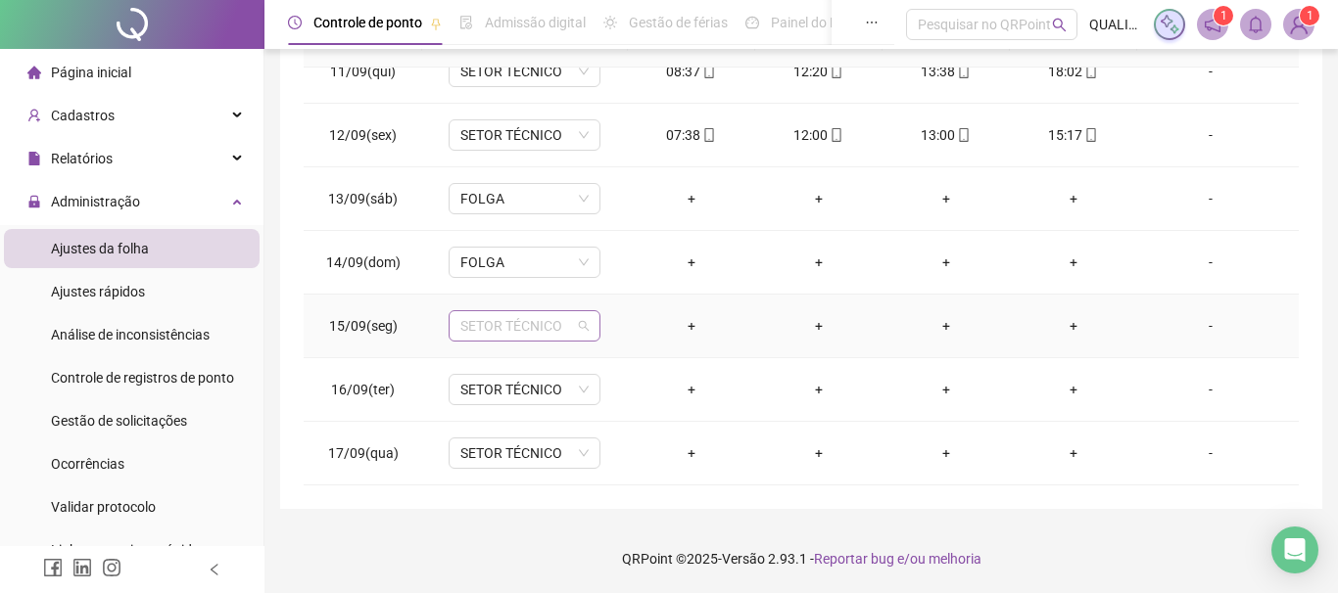
click at [568, 328] on span "SETOR TÉCNICO" at bounding box center [524, 325] width 128 height 29
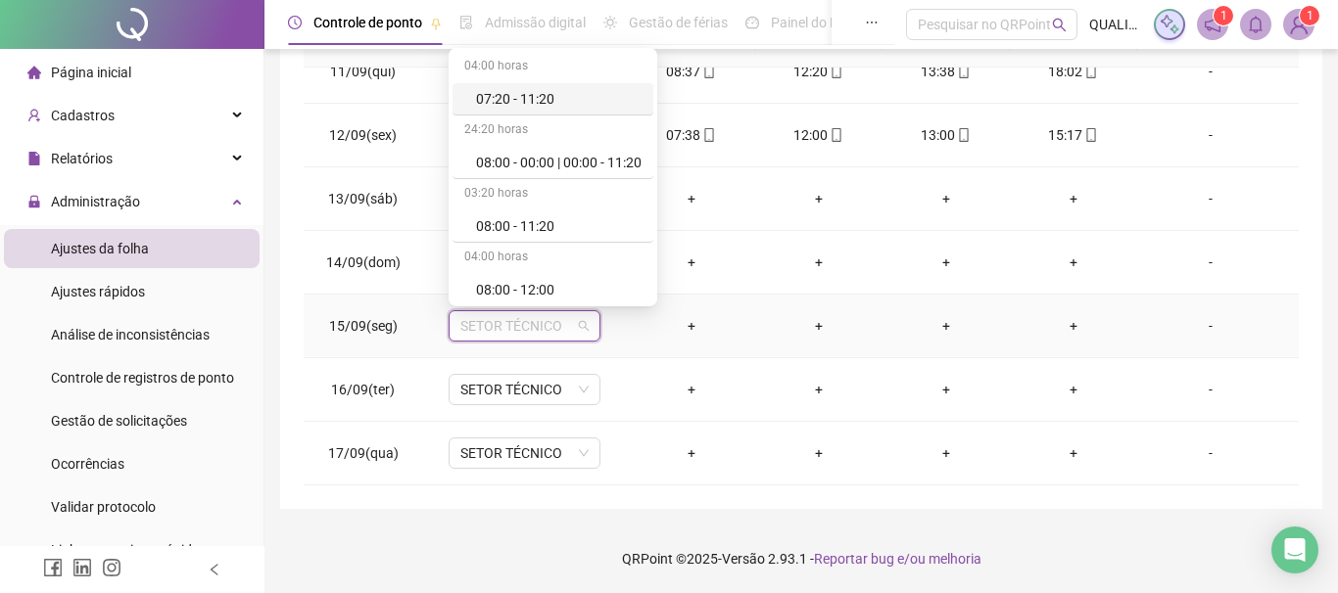
click at [584, 324] on span "SETOR TÉCNICO" at bounding box center [524, 325] width 128 height 29
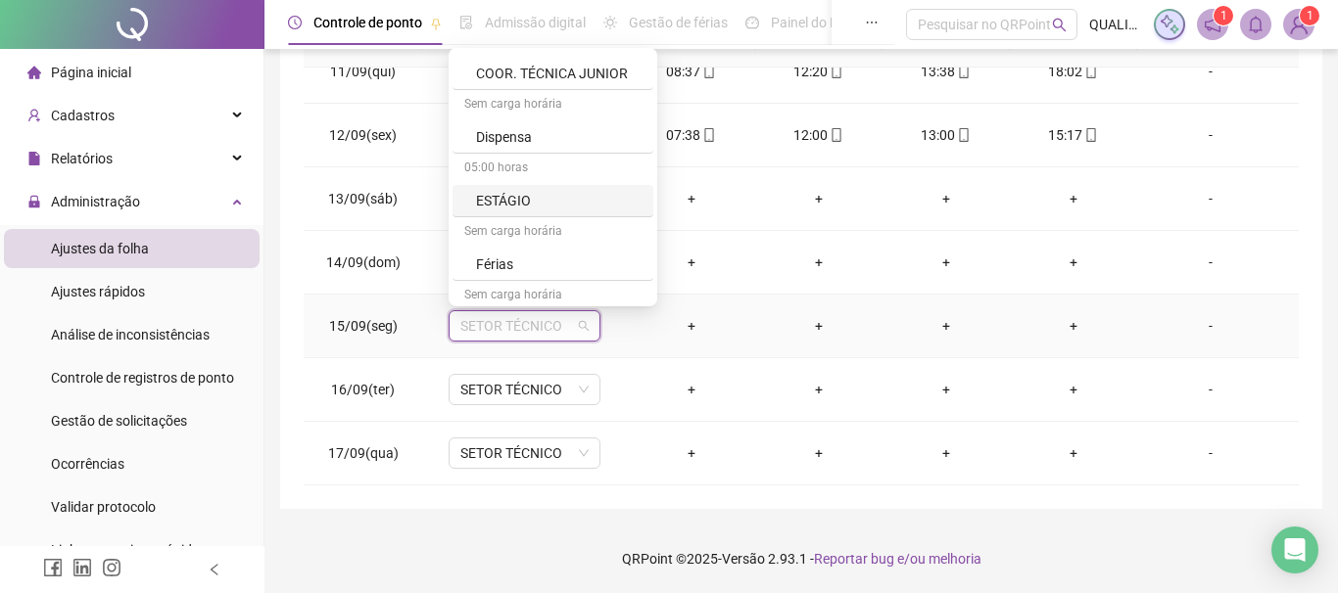
scroll to position [599, 0]
click at [520, 261] on div "Férias" at bounding box center [558, 264] width 165 height 22
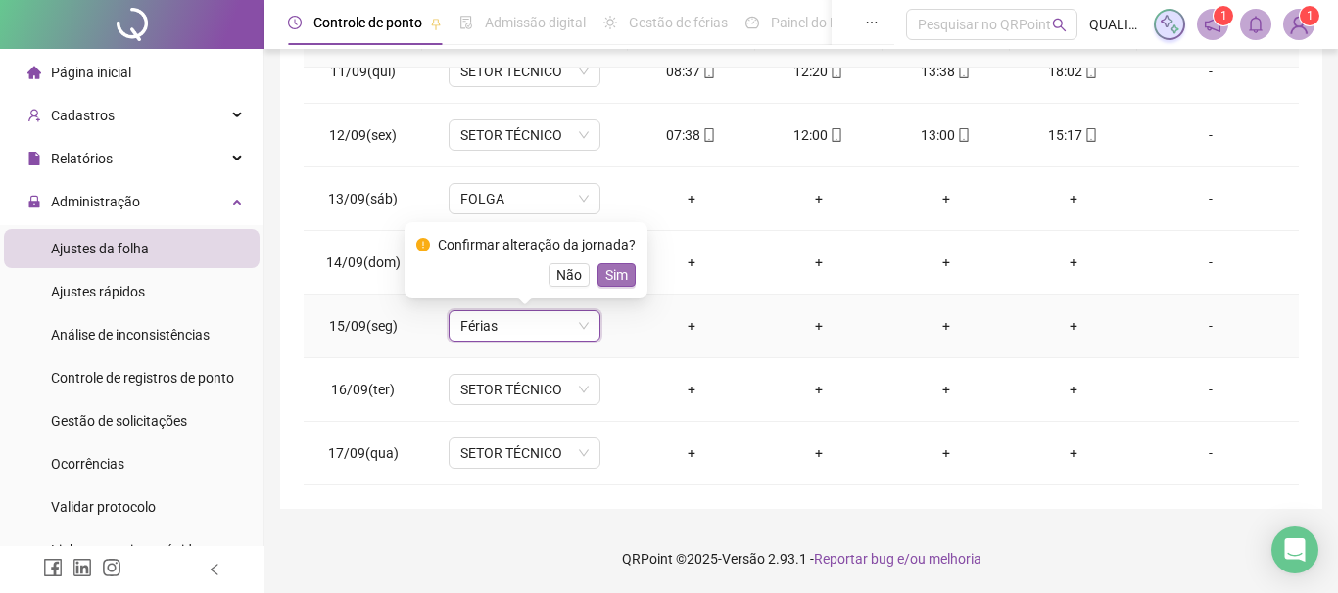
click at [625, 275] on span "Sim" at bounding box center [616, 275] width 23 height 22
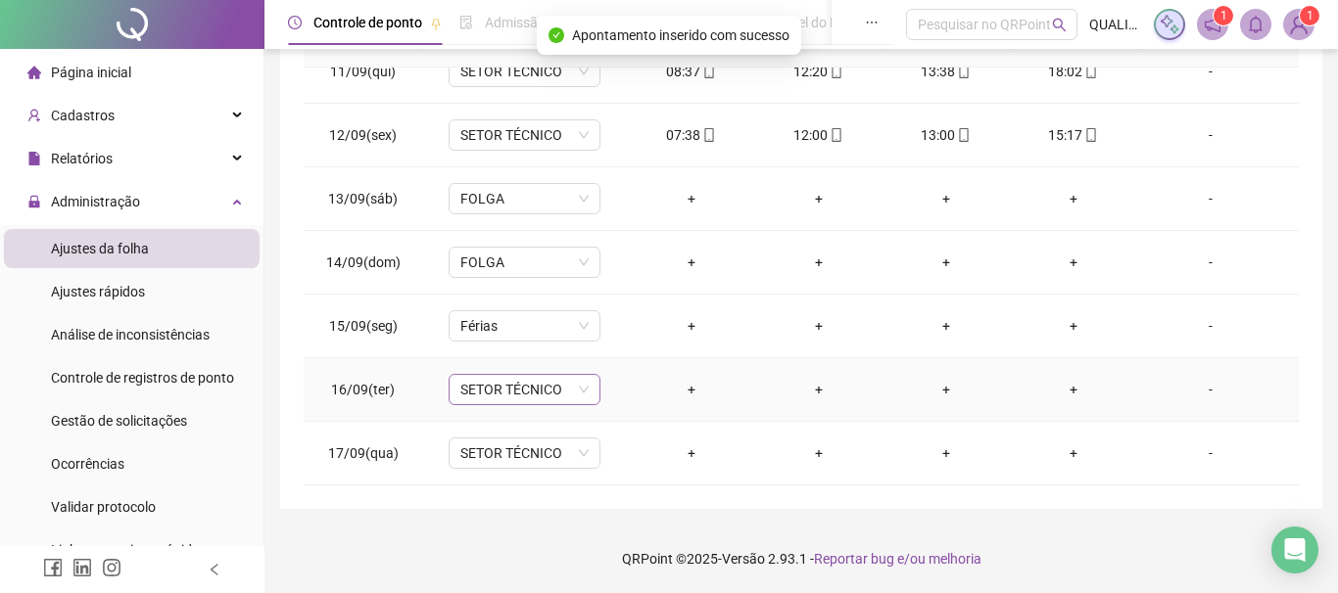
click at [578, 393] on span "SETOR TÉCNICO" at bounding box center [524, 389] width 128 height 29
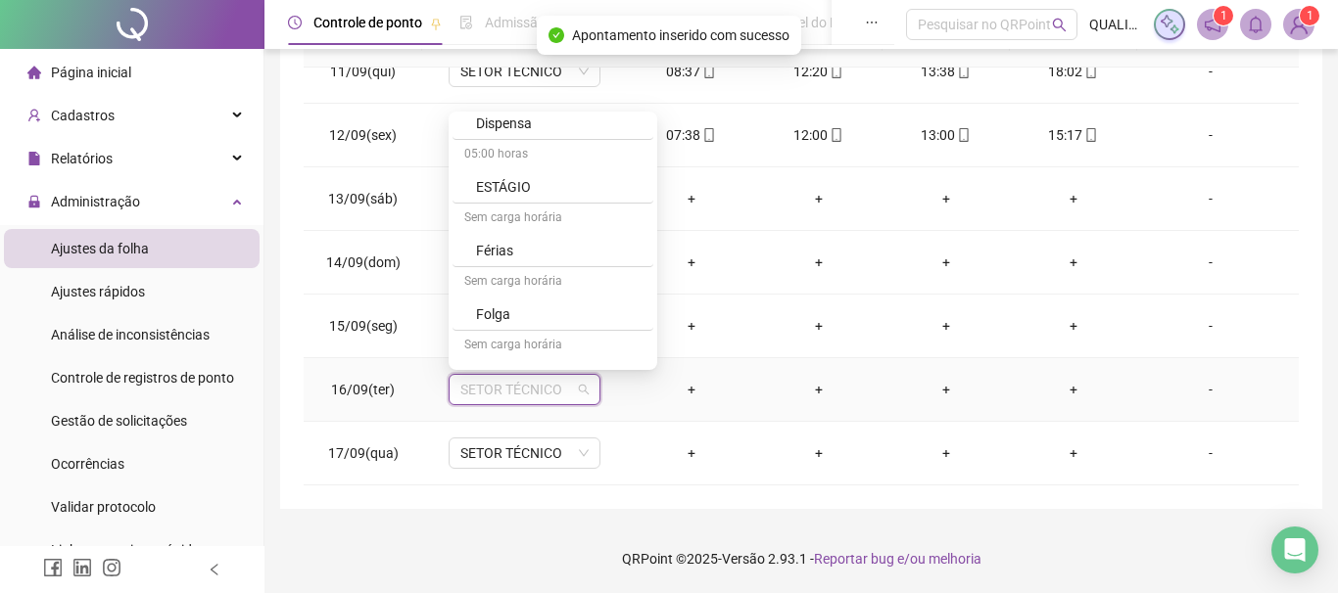
scroll to position [699, 0]
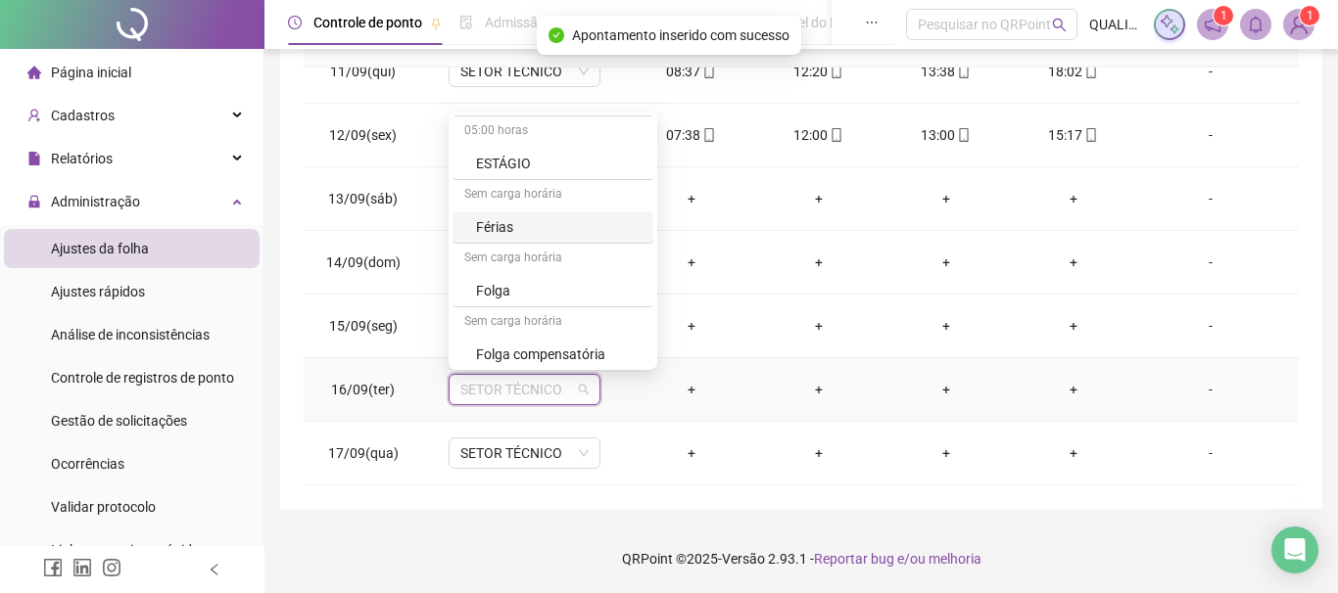
click at [528, 224] on div "Férias" at bounding box center [558, 227] width 165 height 22
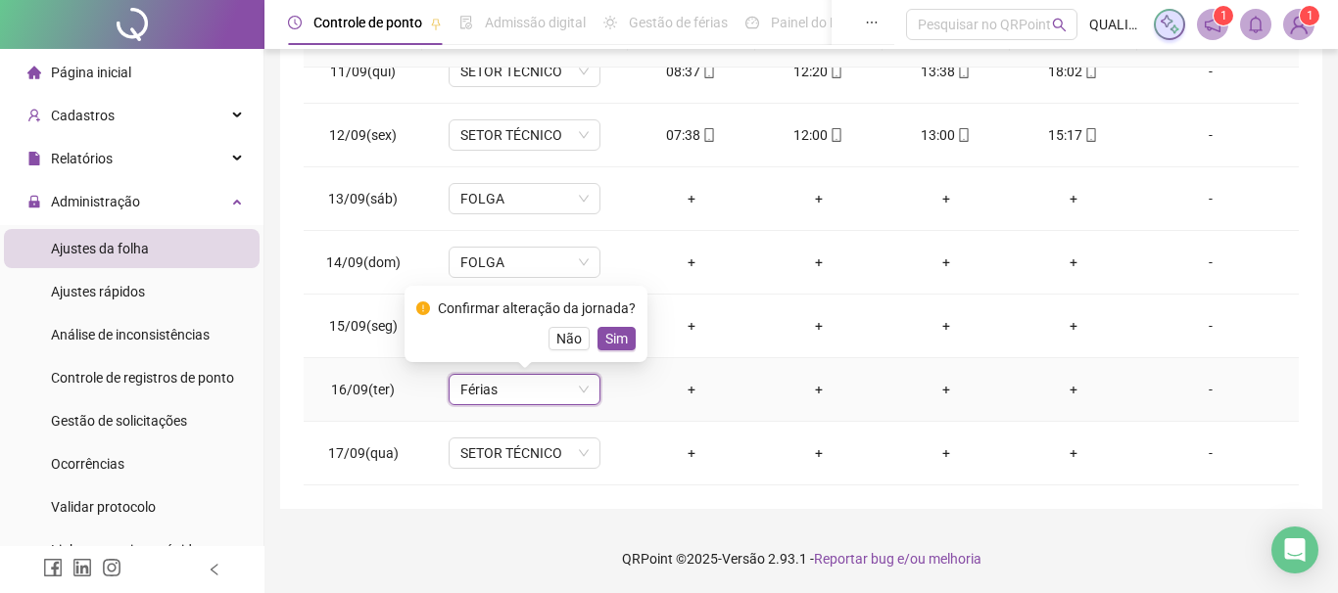
click at [615, 342] on span "Sim" at bounding box center [616, 339] width 23 height 22
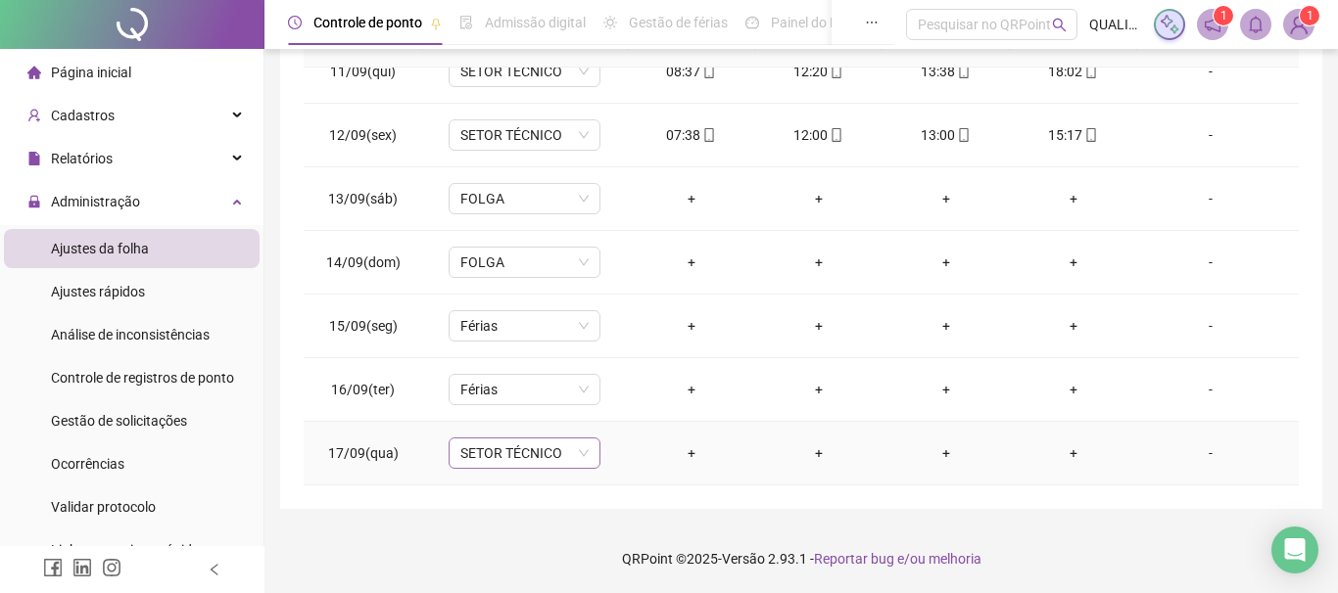
click at [577, 447] on span "SETOR TÉCNICO" at bounding box center [524, 453] width 128 height 29
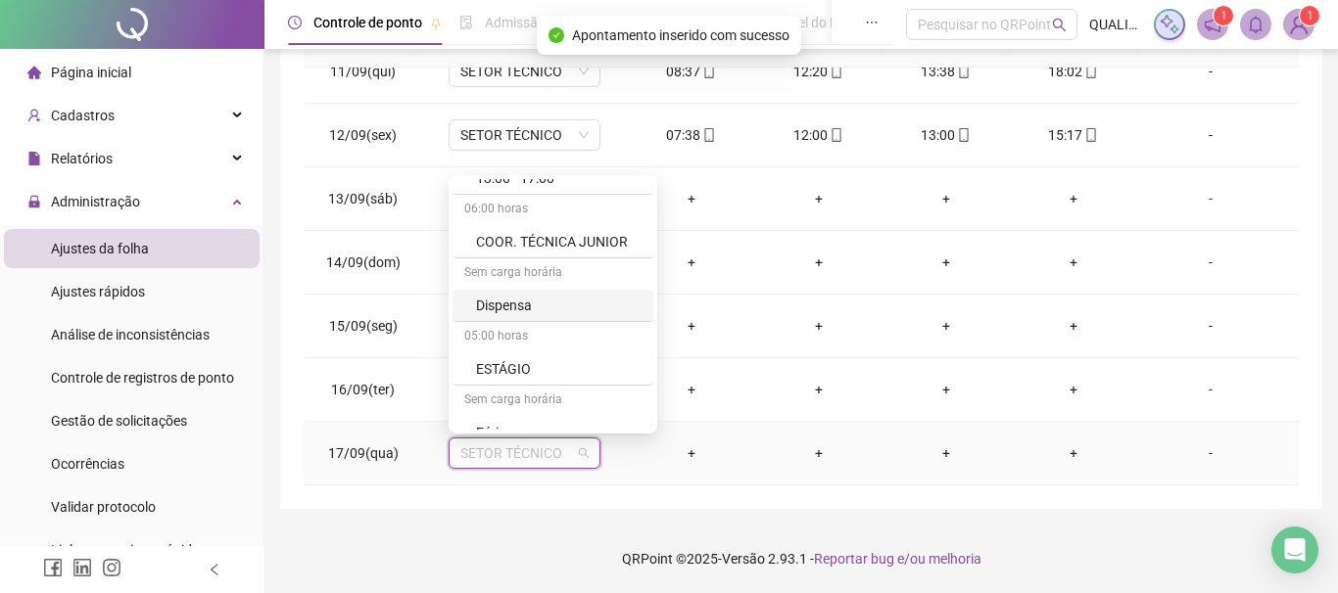
scroll to position [599, 0]
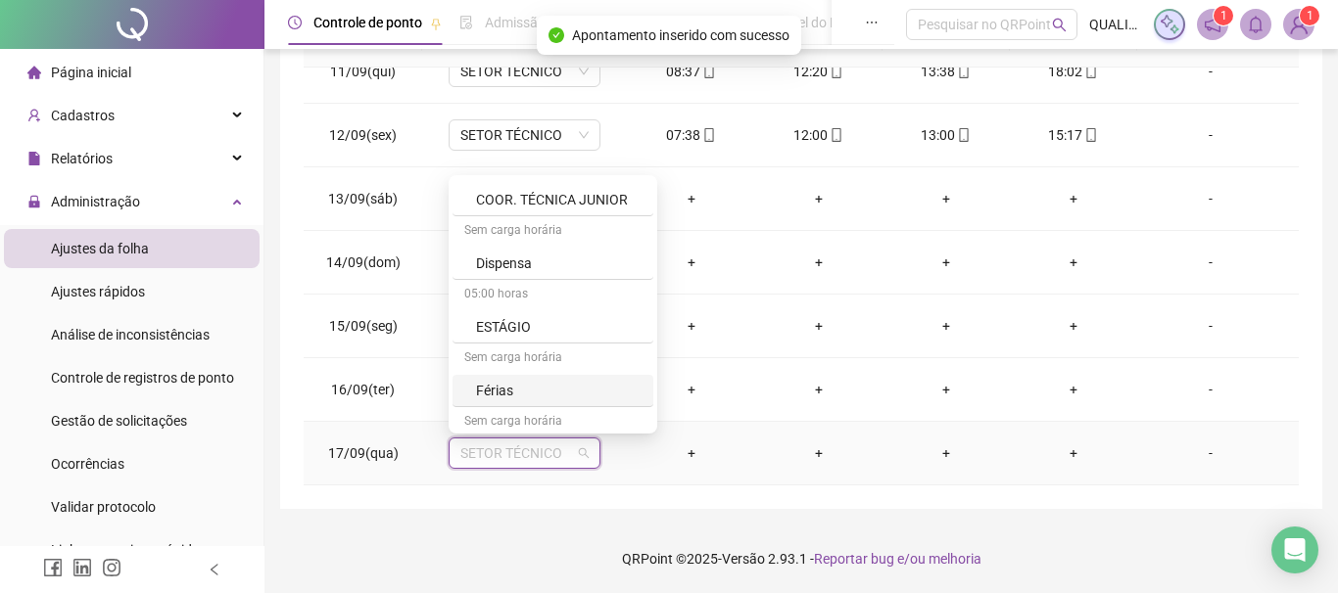
drag, startPoint x: 499, startPoint y: 391, endPoint x: 676, endPoint y: 463, distance: 190.6
click at [499, 392] on div "Férias" at bounding box center [558, 391] width 165 height 22
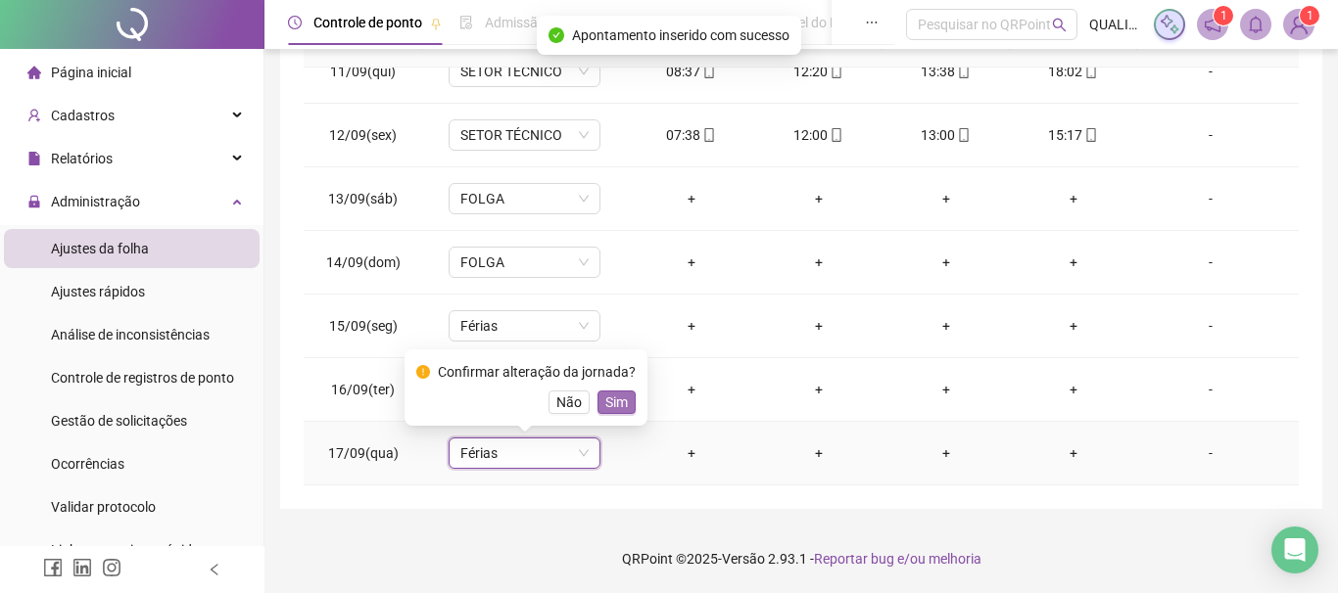
click at [625, 399] on span "Sim" at bounding box center [616, 403] width 23 height 22
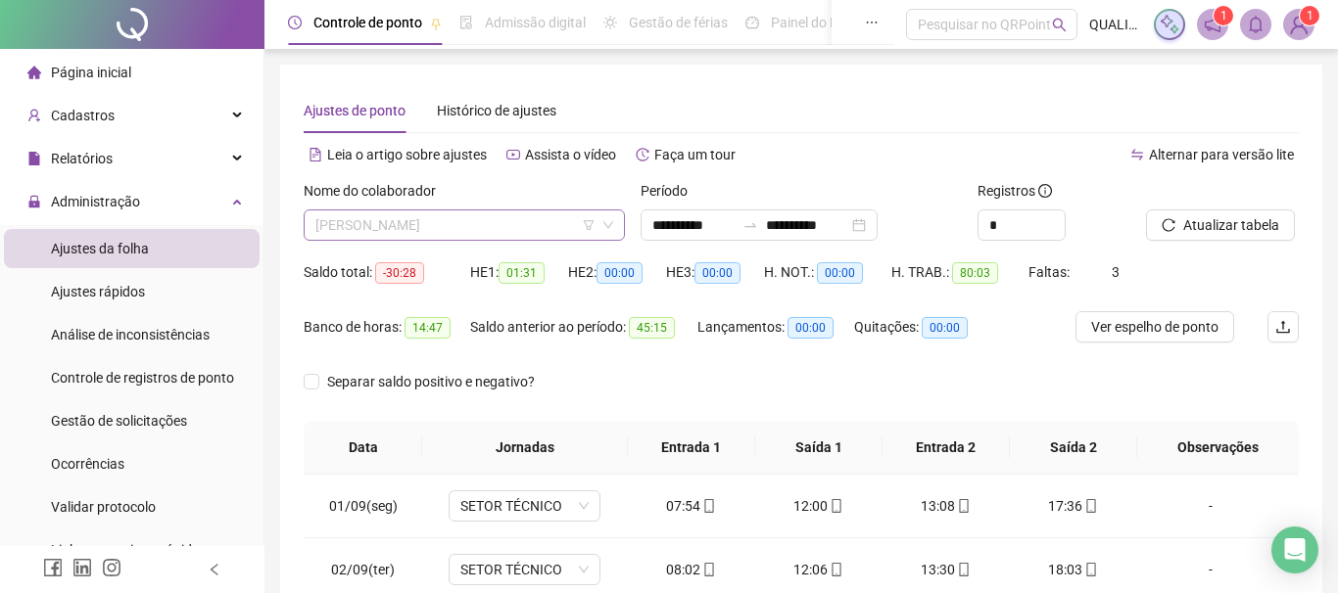
scroll to position [198, 0]
click at [539, 229] on span "[PERSON_NAME]" at bounding box center [464, 225] width 298 height 29
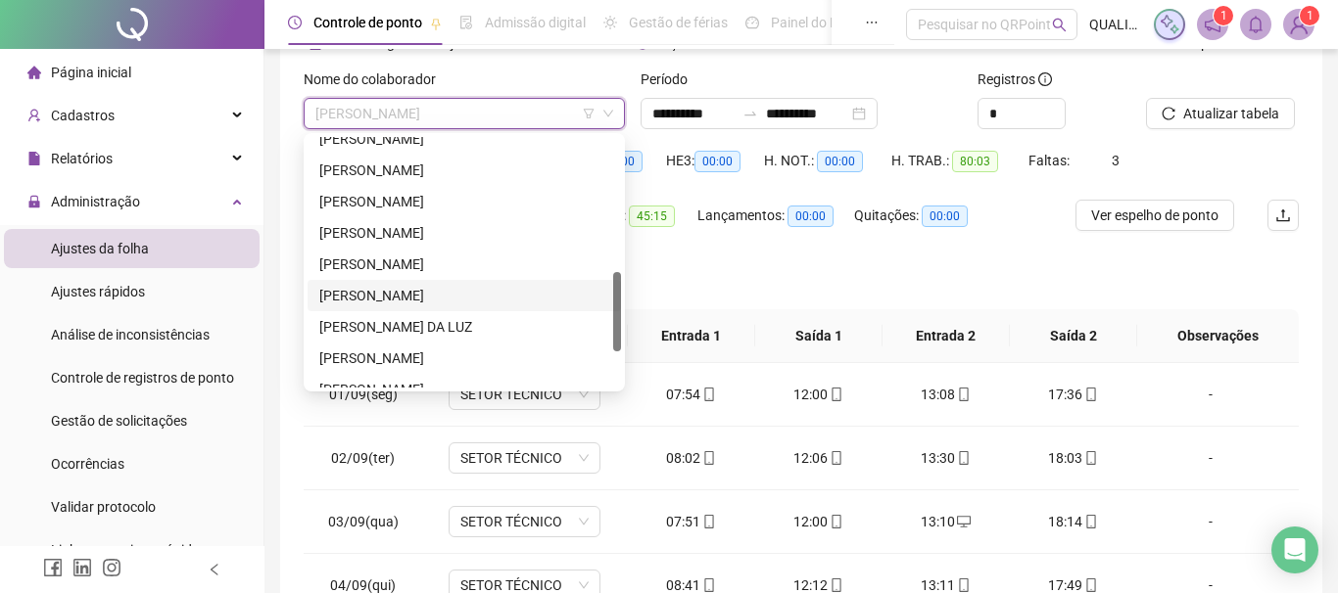
scroll to position [309, 0]
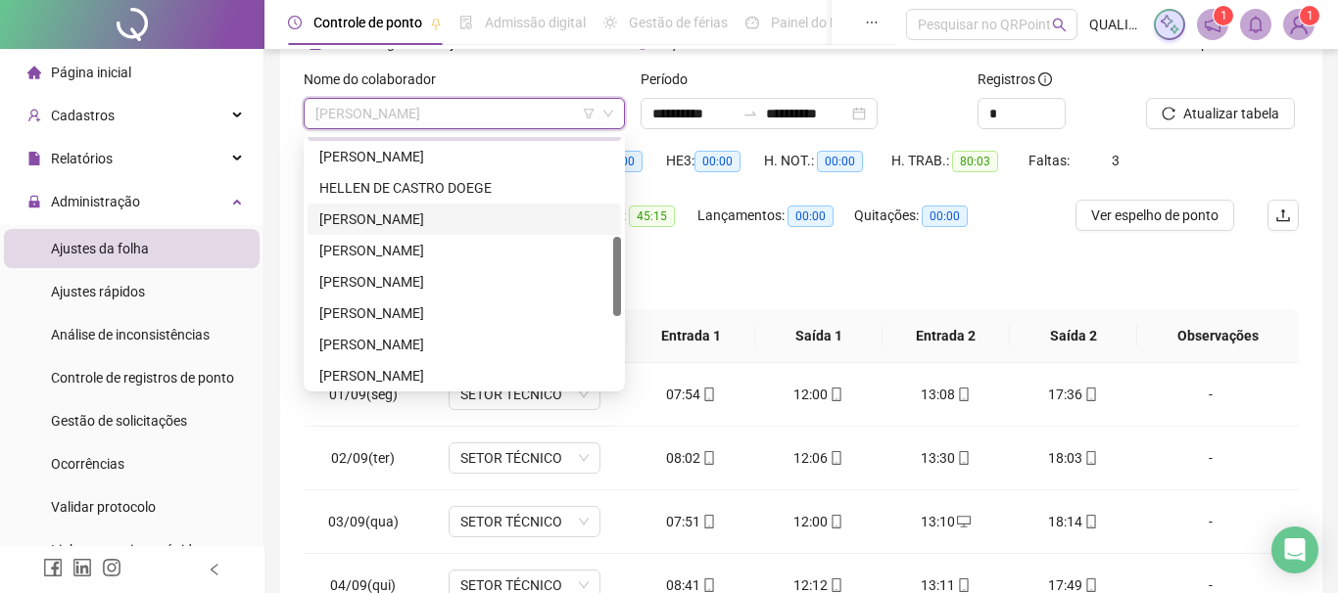
click at [434, 215] on div "[PERSON_NAME]" at bounding box center [464, 220] width 290 height 22
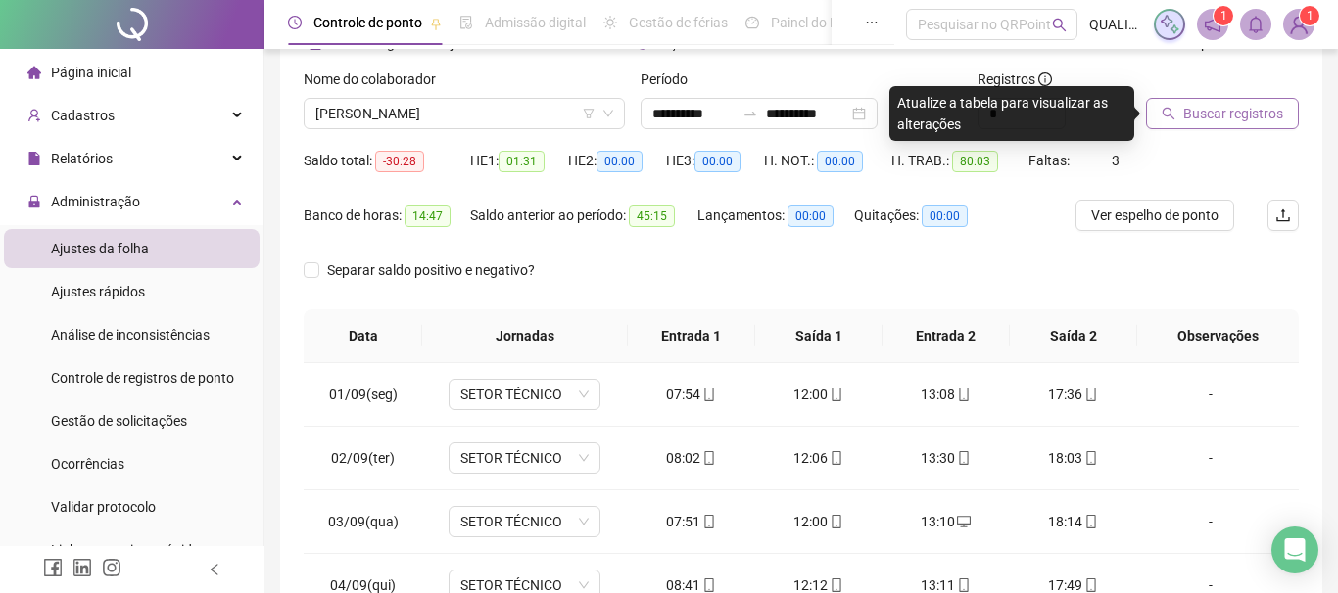
drag, startPoint x: 1229, startPoint y: 132, endPoint x: 1234, endPoint y: 121, distance: 11.8
click at [1230, 130] on div "Buscar registros" at bounding box center [1222, 107] width 168 height 76
click at [1234, 120] on span "Buscar registros" at bounding box center [1233, 114] width 100 height 22
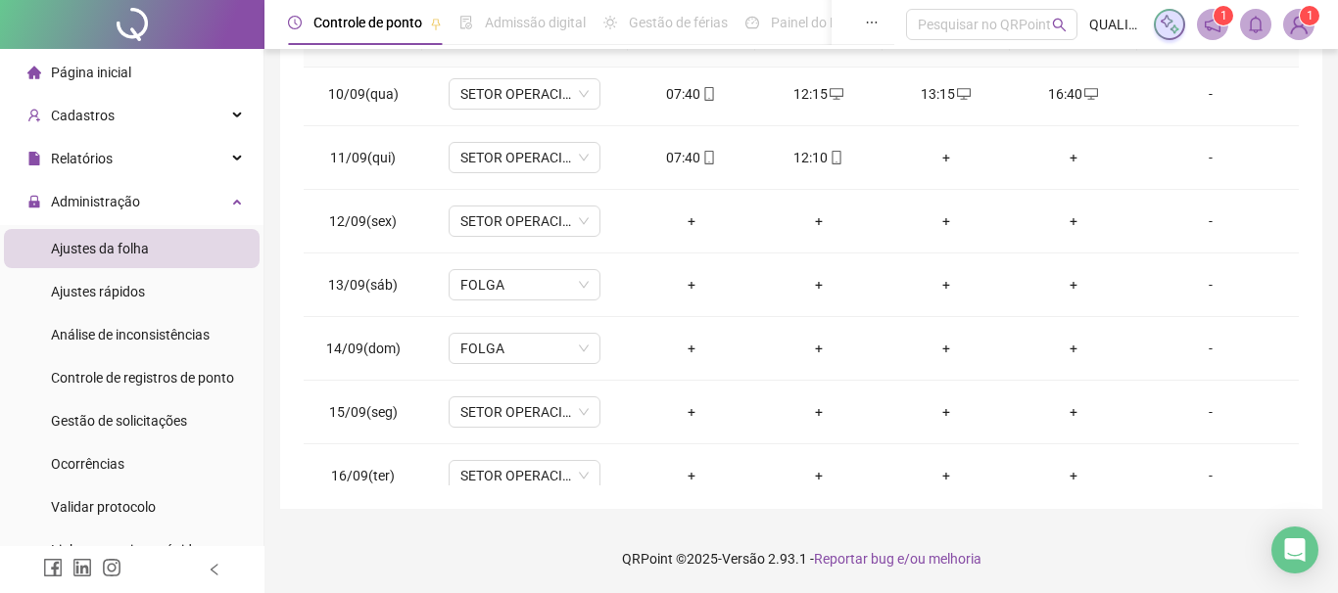
scroll to position [664, 0]
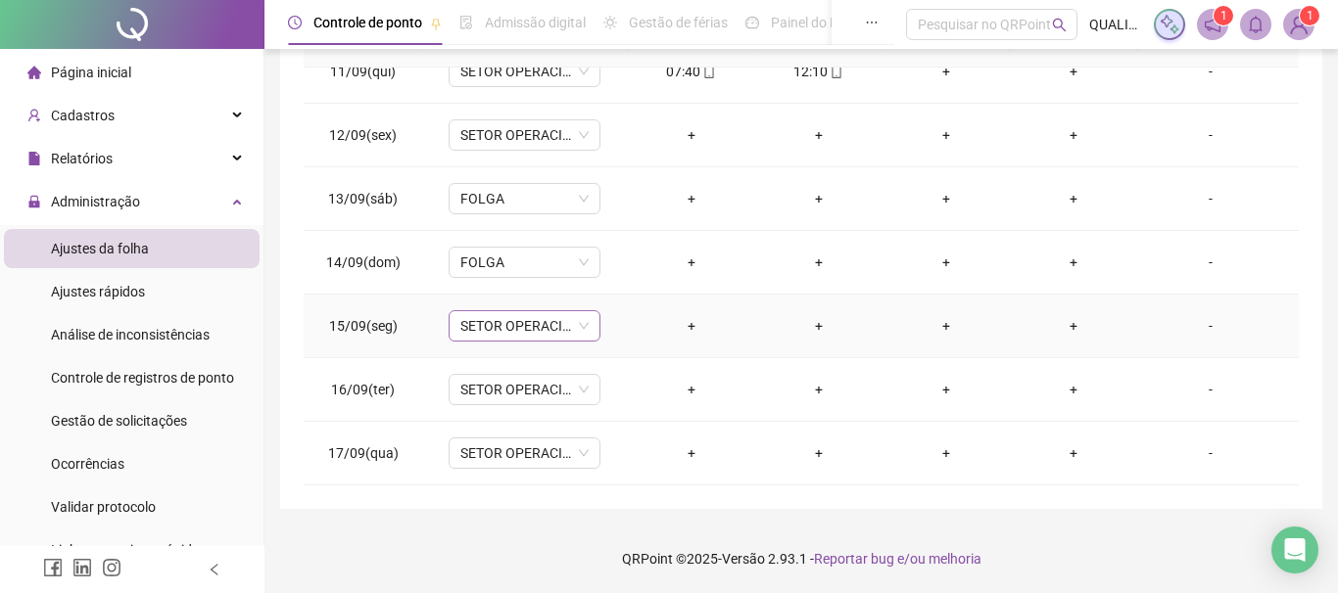
click at [586, 335] on span "SETOR OPERACIONAL" at bounding box center [524, 325] width 128 height 29
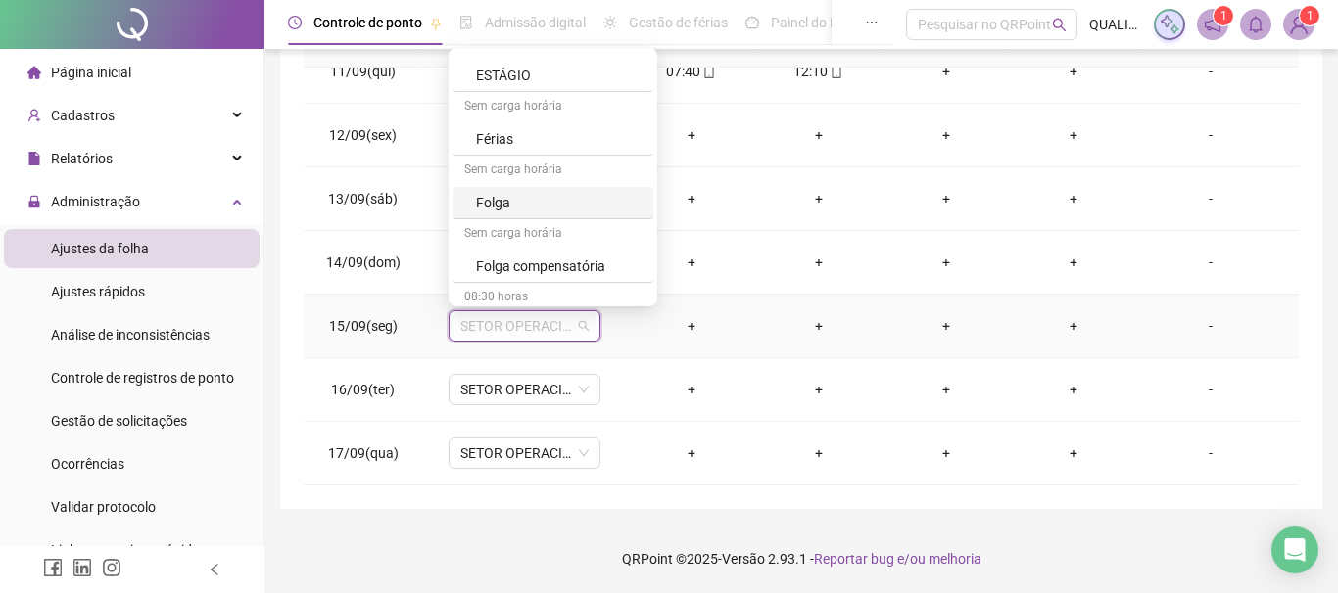
scroll to position [699, 0]
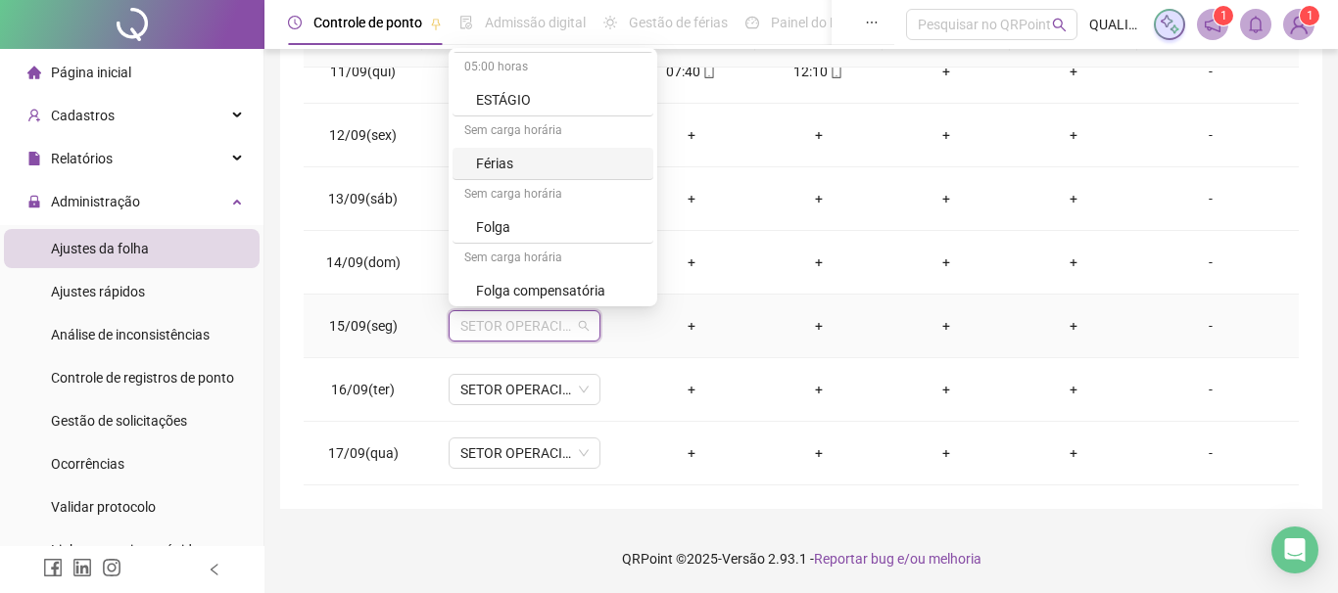
click at [518, 165] on div "Férias" at bounding box center [558, 164] width 165 height 22
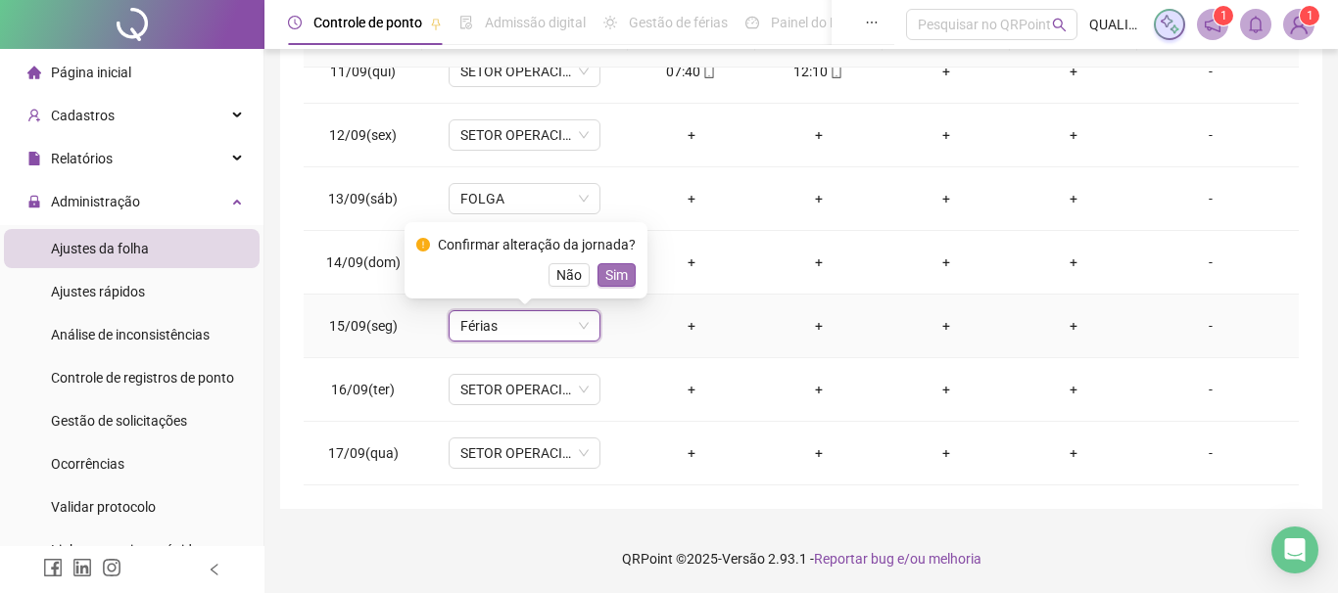
click at [616, 276] on span "Sim" at bounding box center [616, 275] width 23 height 22
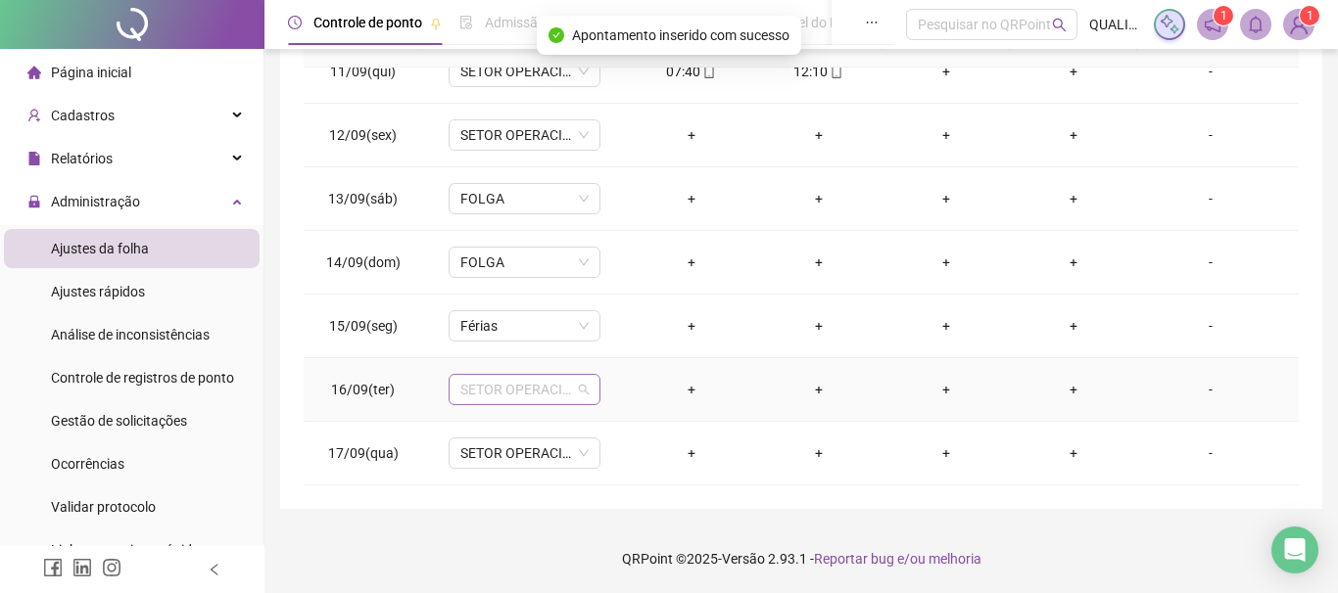
click at [576, 386] on span "SETOR OPERACIONAL" at bounding box center [524, 389] width 128 height 29
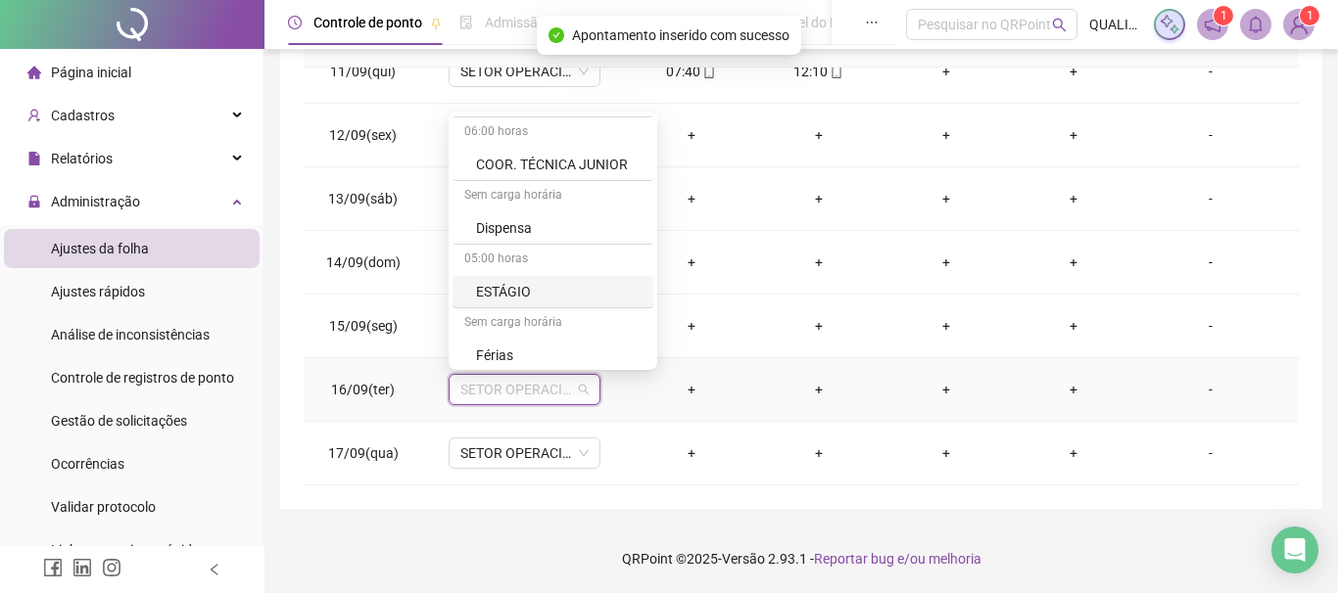
scroll to position [599, 0]
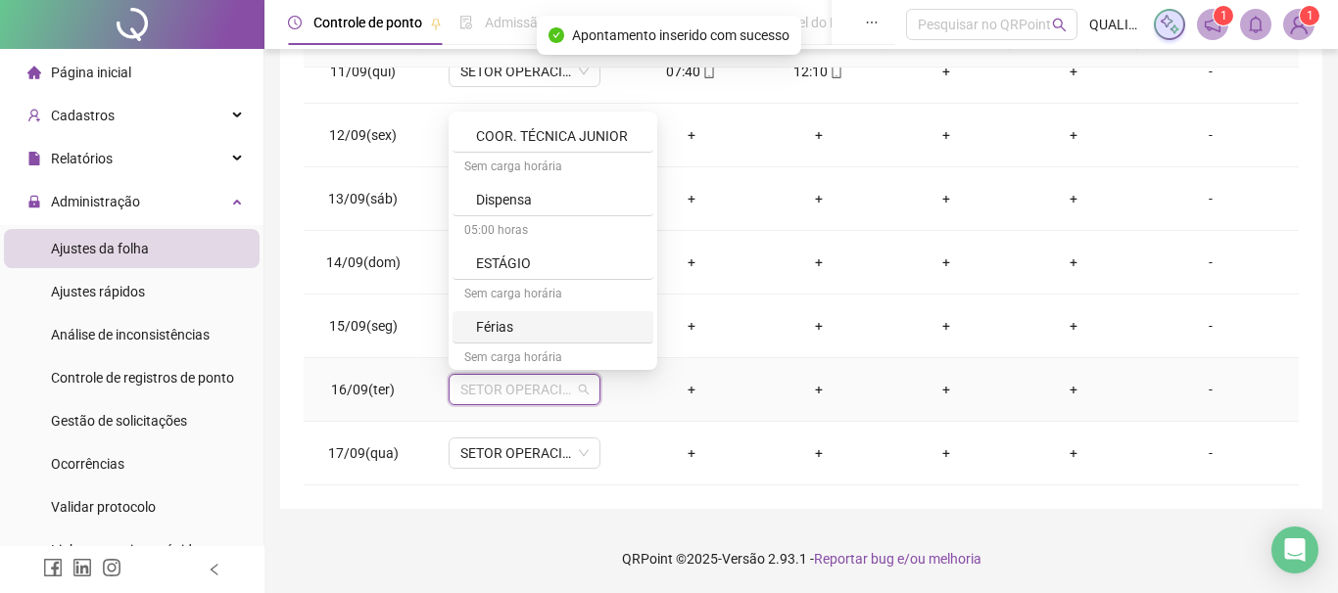
click at [516, 326] on div "Férias" at bounding box center [558, 327] width 165 height 22
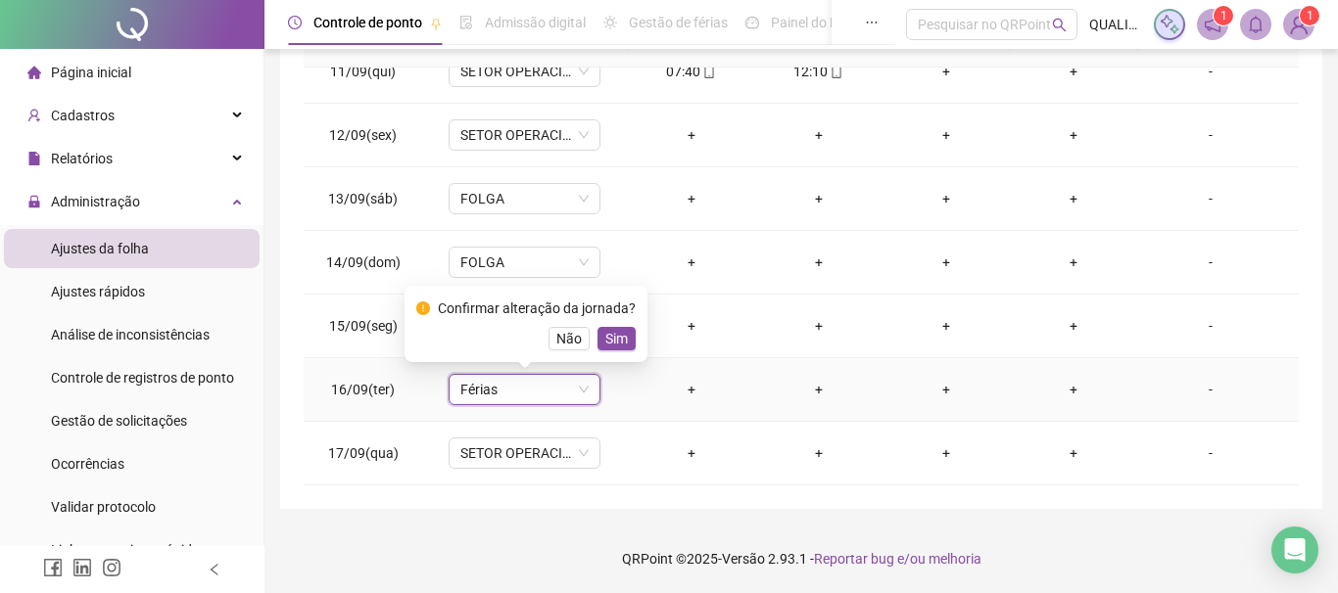
click at [621, 332] on span "Sim" at bounding box center [616, 339] width 23 height 22
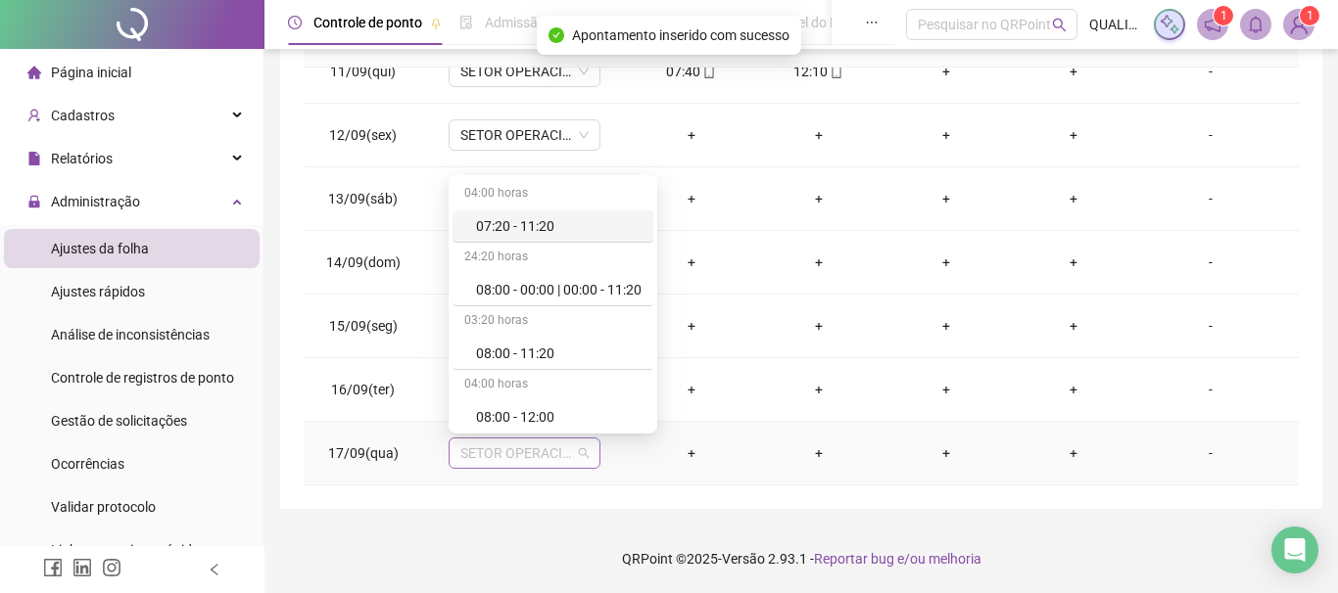
click at [567, 465] on span "SETOR OPERACIONAL" at bounding box center [524, 453] width 128 height 29
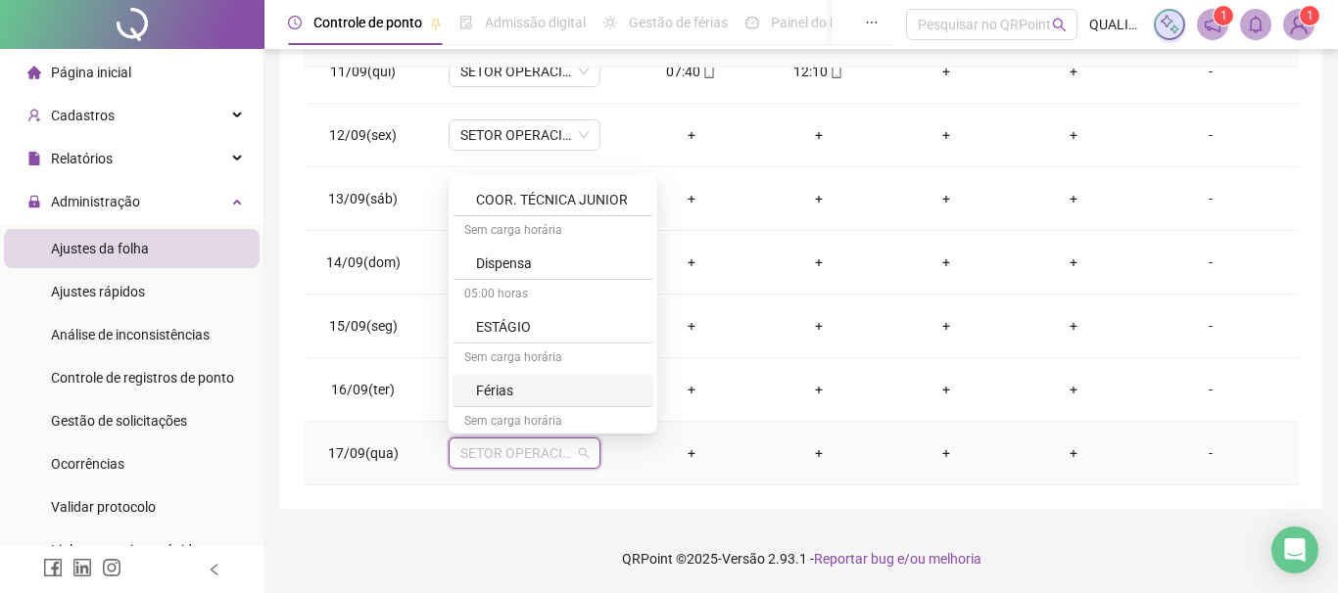
click at [500, 394] on div "Férias" at bounding box center [558, 391] width 165 height 22
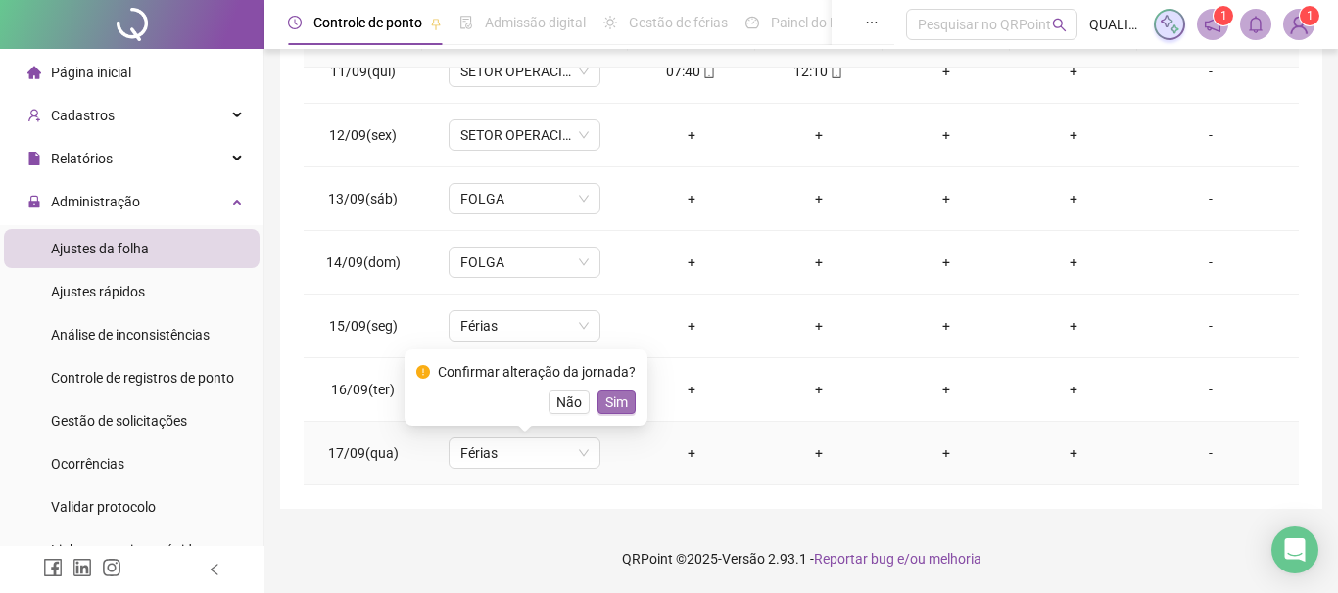
click at [616, 395] on span "Sim" at bounding box center [616, 403] width 23 height 22
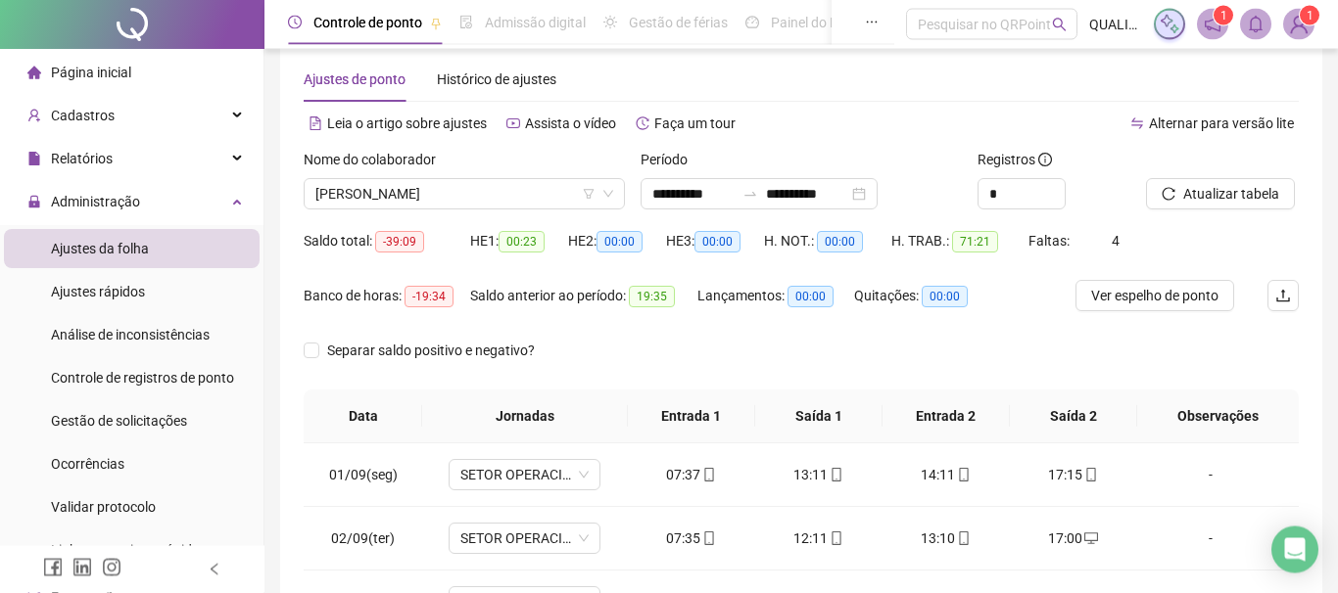
scroll to position [0, 0]
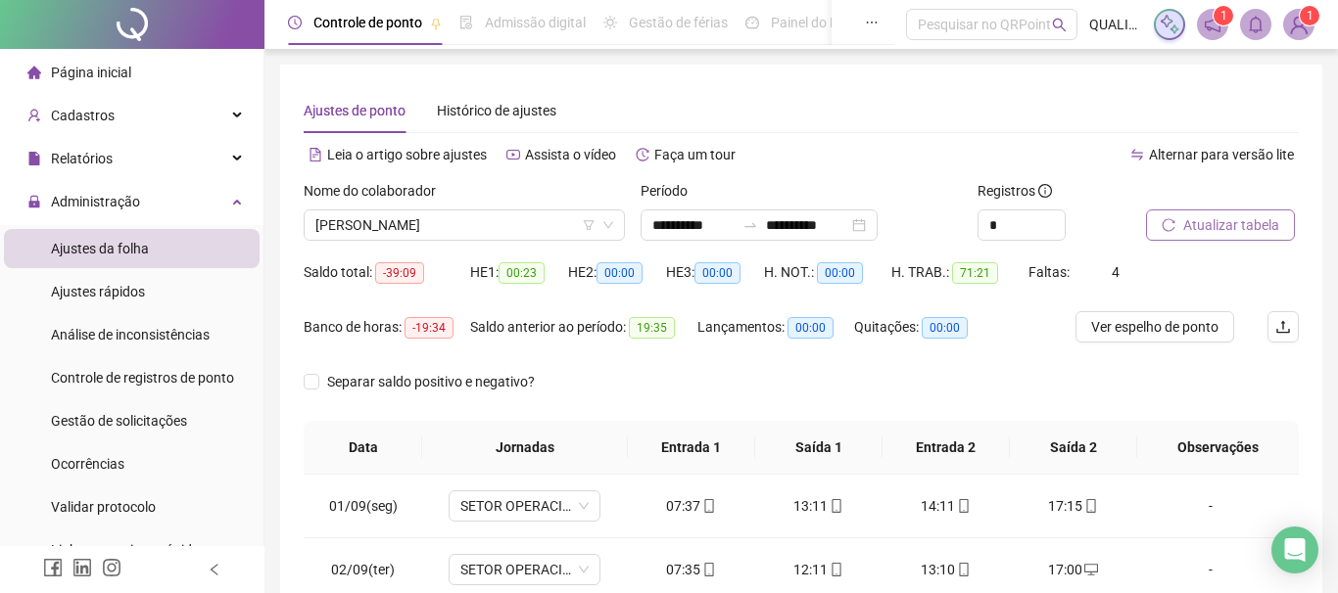
click at [1226, 212] on button "Atualizar tabela" at bounding box center [1220, 225] width 149 height 31
click at [150, 285] on li "Ajustes rápidos" at bounding box center [132, 291] width 256 height 39
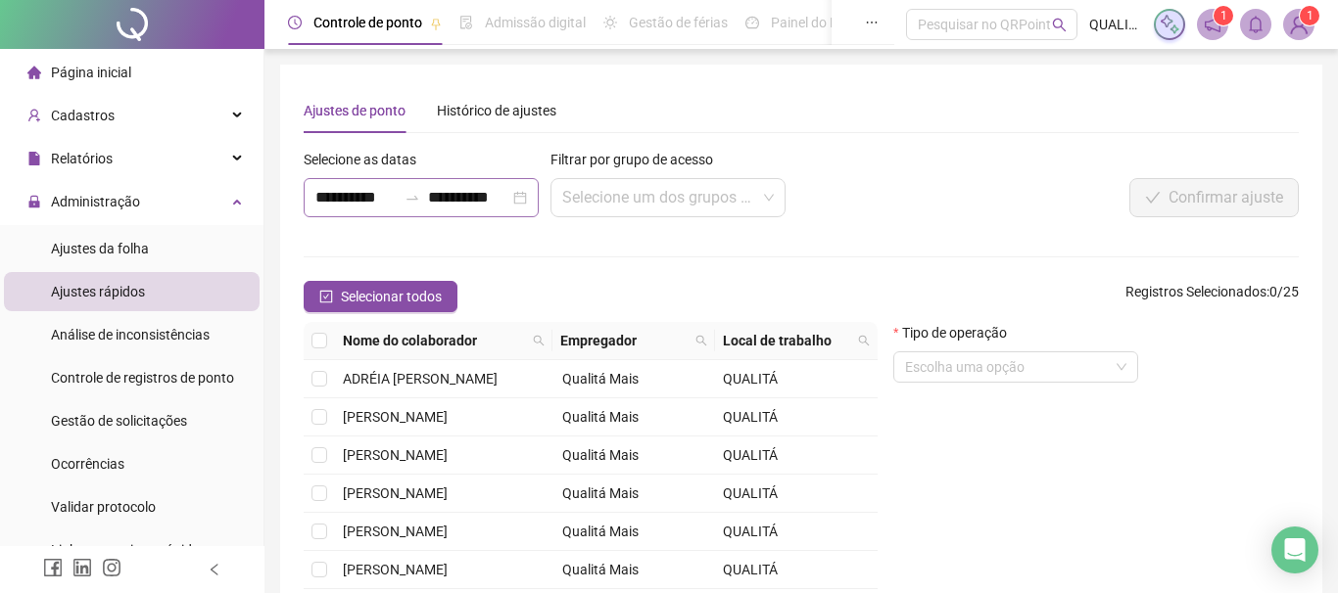
click at [517, 191] on div "**********" at bounding box center [421, 197] width 235 height 39
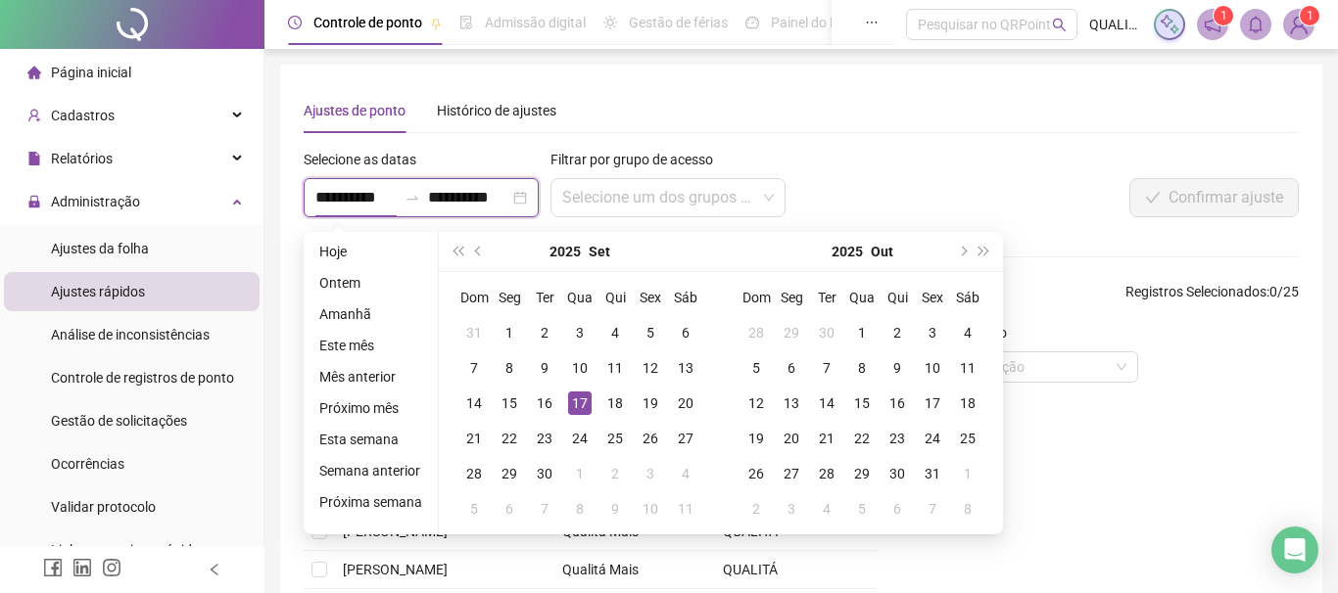
scroll to position [0, 2]
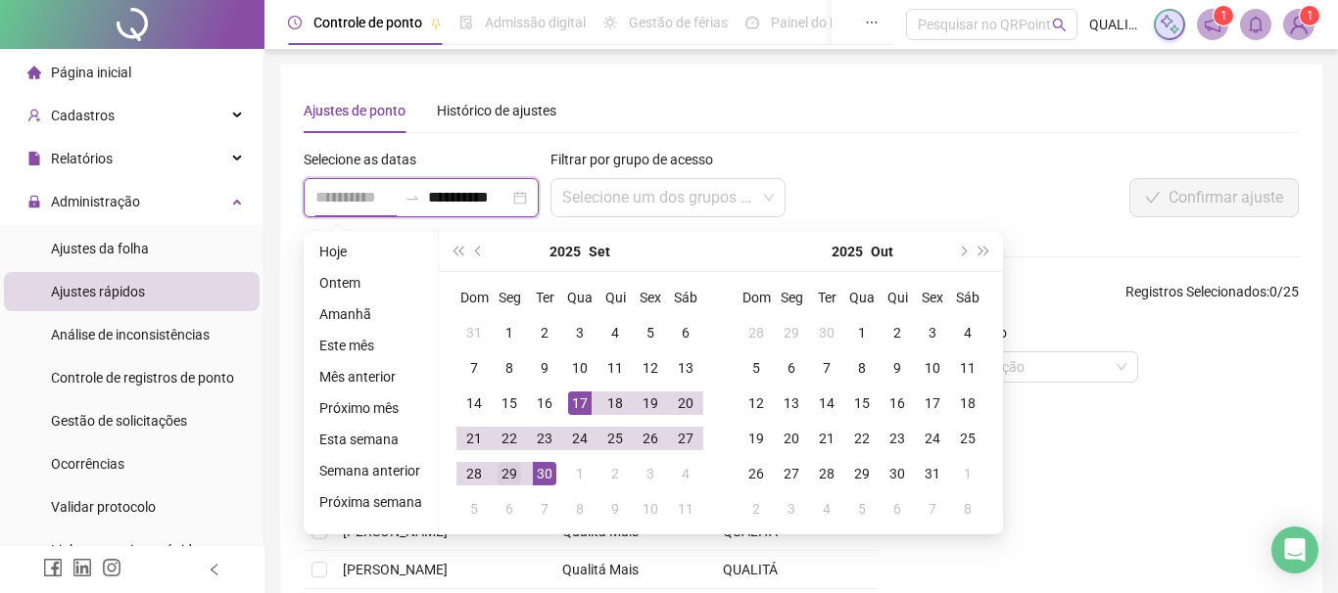
type input "**********"
click at [508, 477] on div "29" at bounding box center [509, 474] width 24 height 24
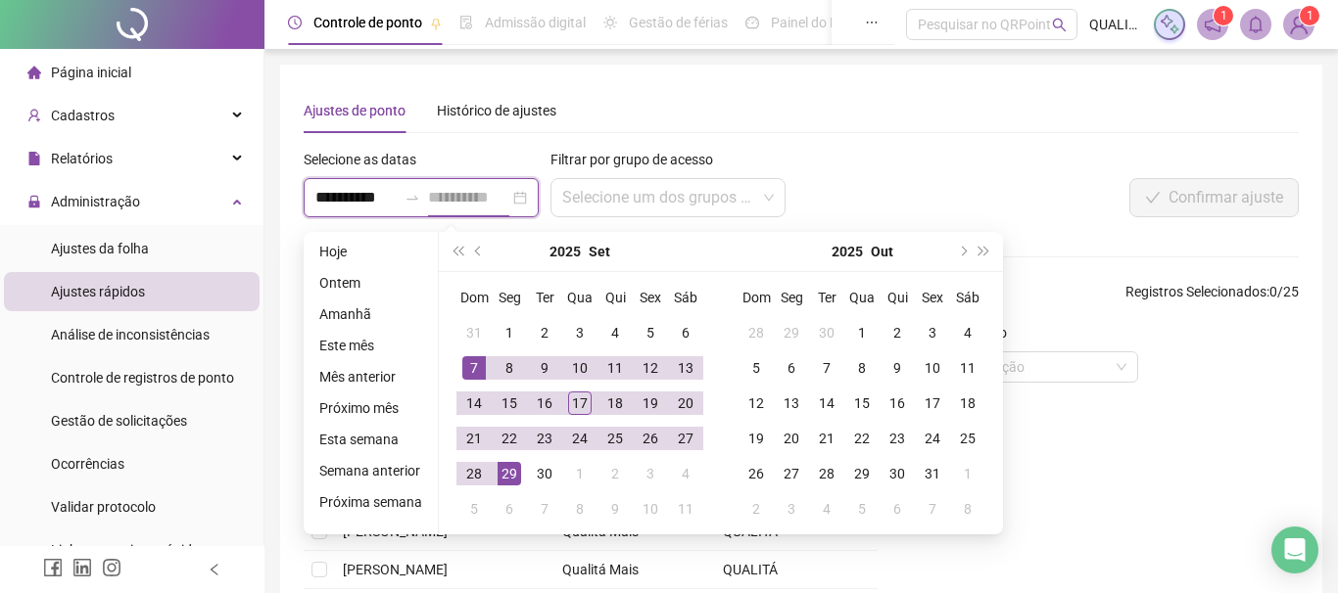
type input "**********"
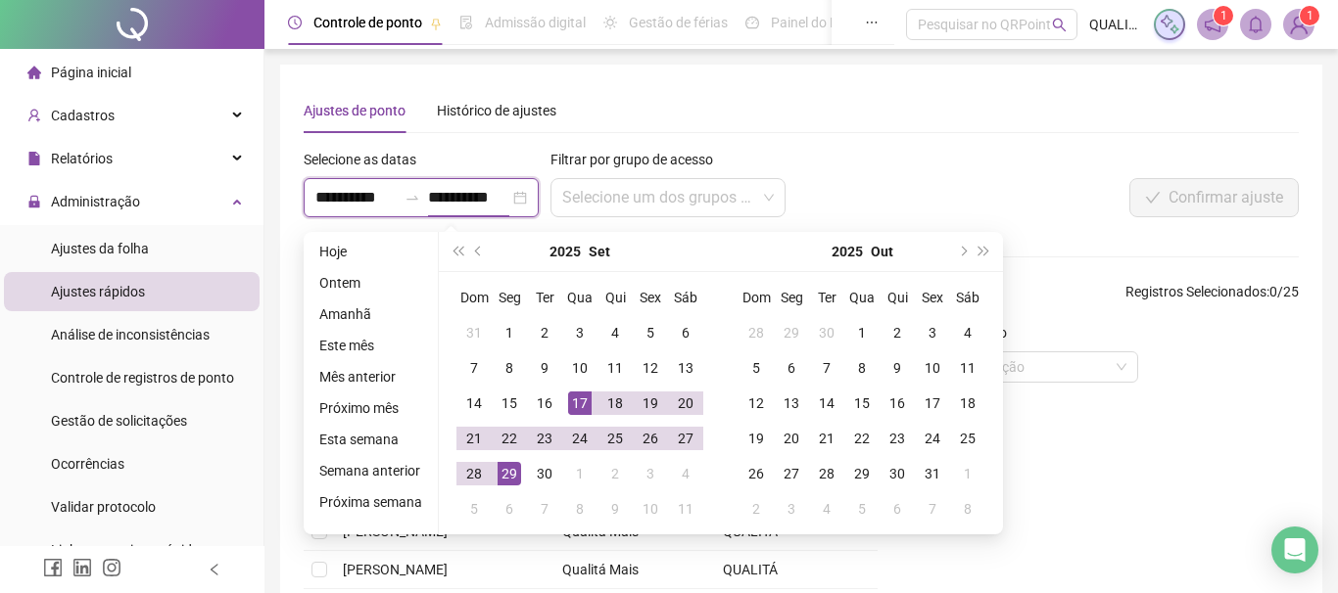
type input "**********"
click at [316, 199] on input "**********" at bounding box center [355, 198] width 81 height 24
type input "**********"
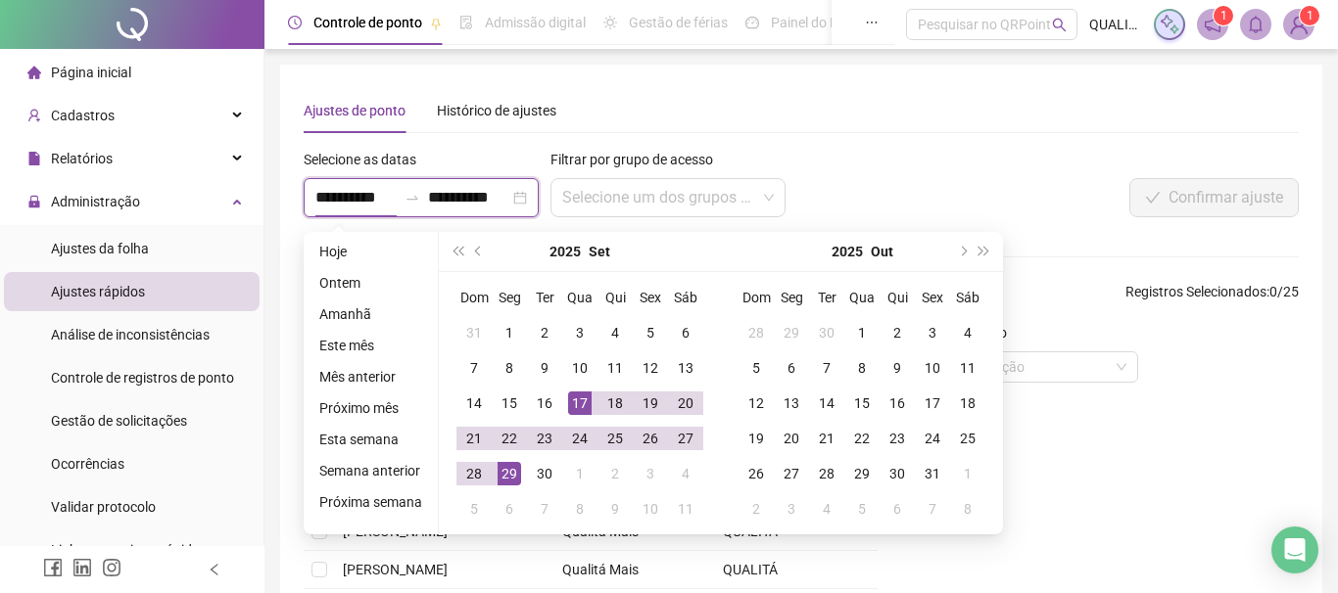
type input "**********"
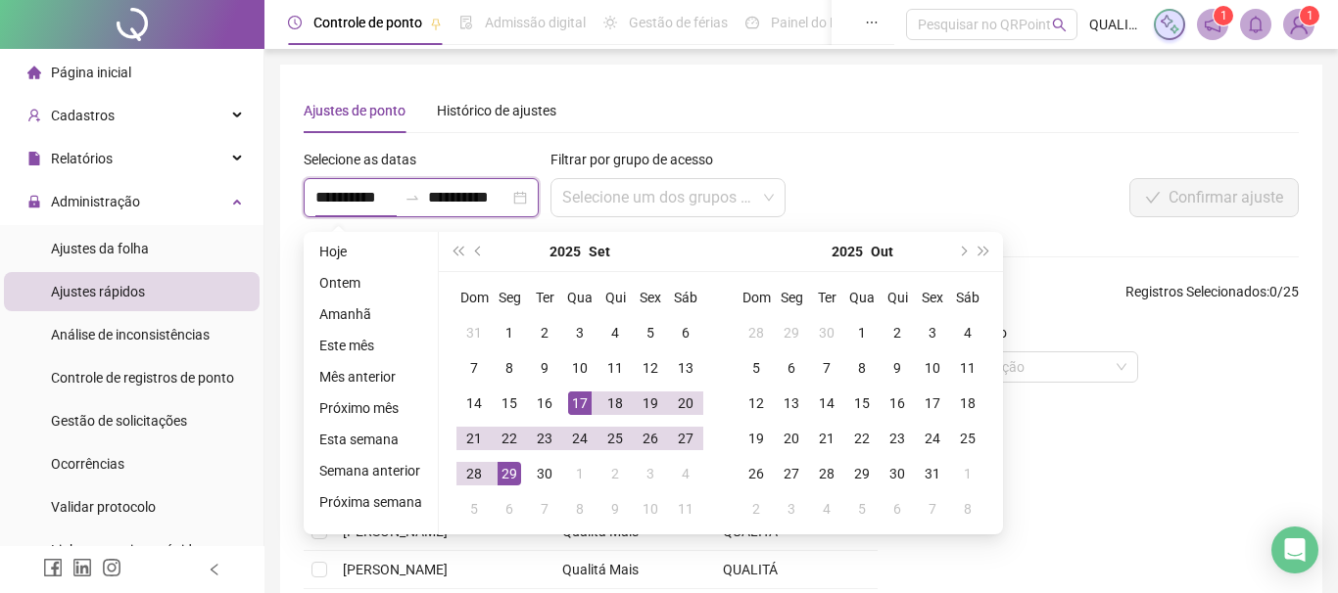
type input "**********"
click at [997, 152] on div at bounding box center [1091, 163] width 414 height 29
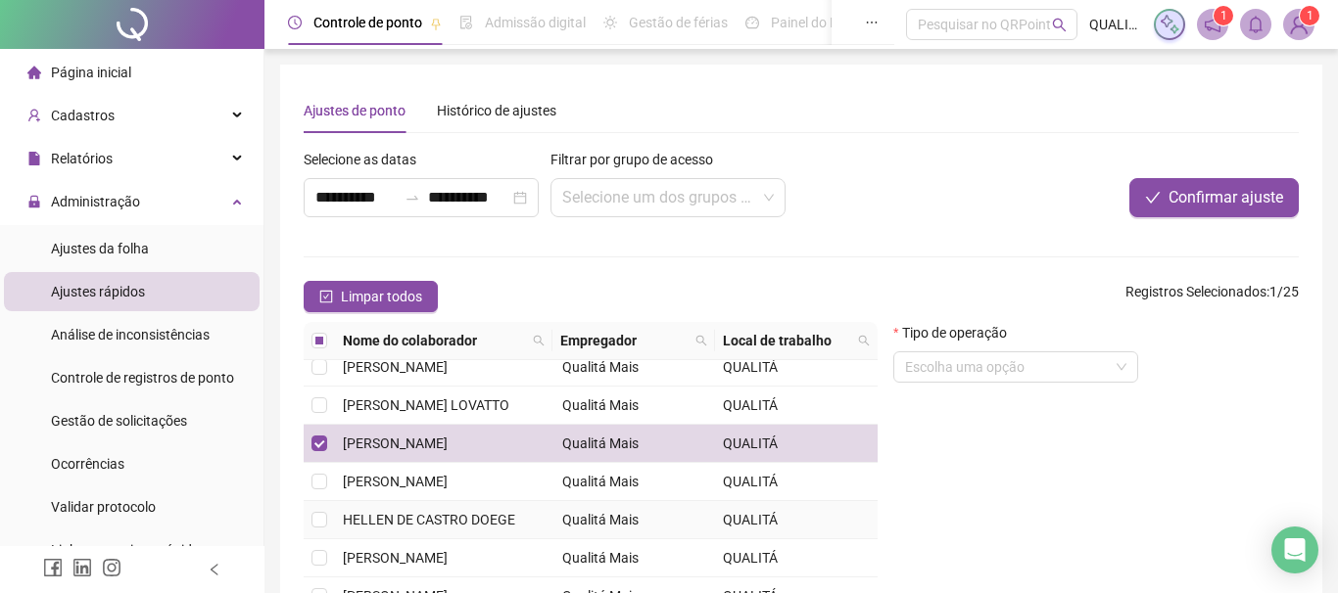
scroll to position [322, 0]
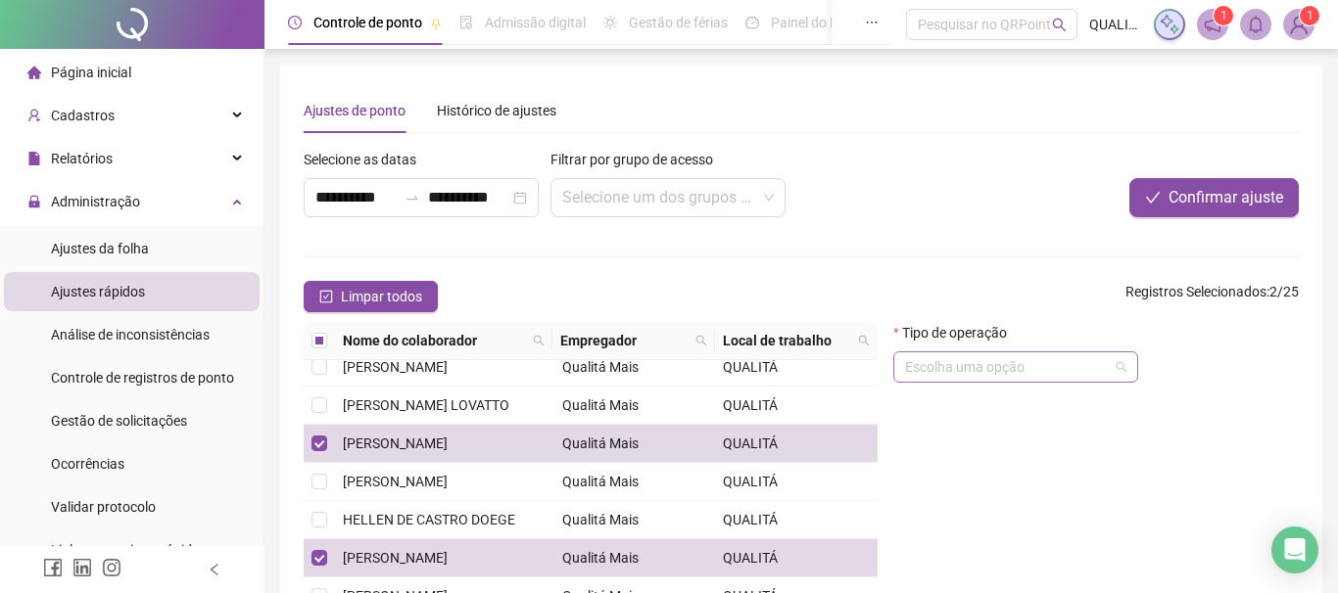
click at [984, 369] on input "search" at bounding box center [1007, 367] width 204 height 29
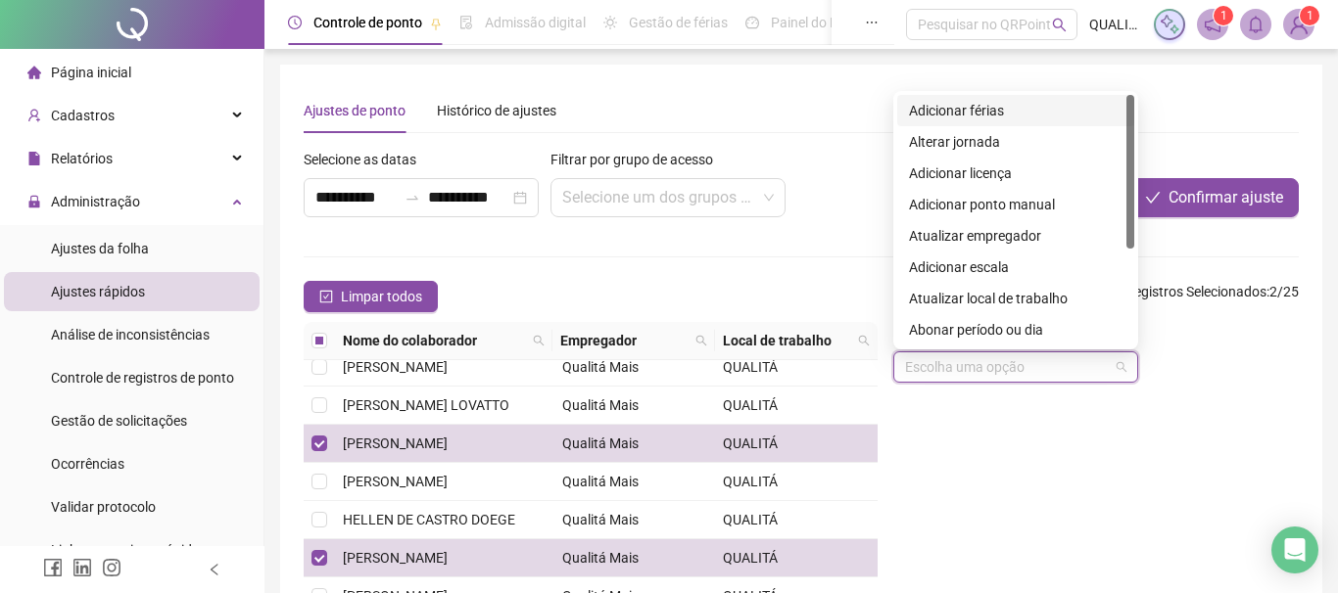
click at [1027, 103] on div "Adicionar férias" at bounding box center [1015, 111] width 213 height 22
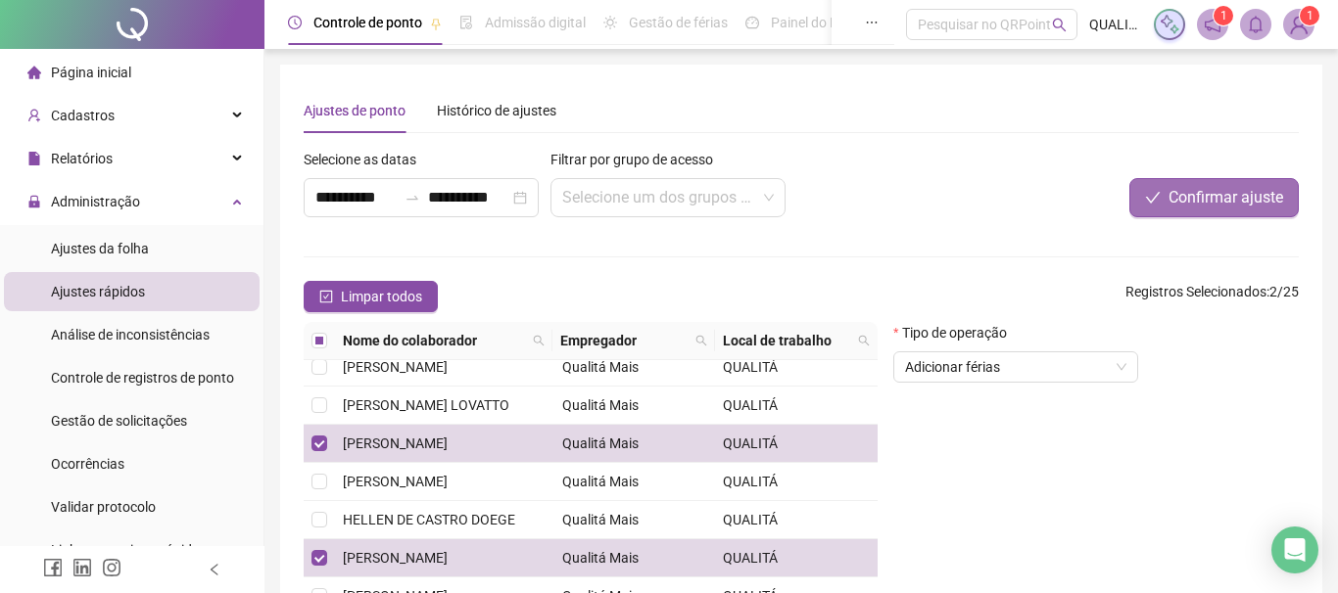
click at [1208, 199] on span "Confirmar ajuste" at bounding box center [1225, 198] width 115 height 24
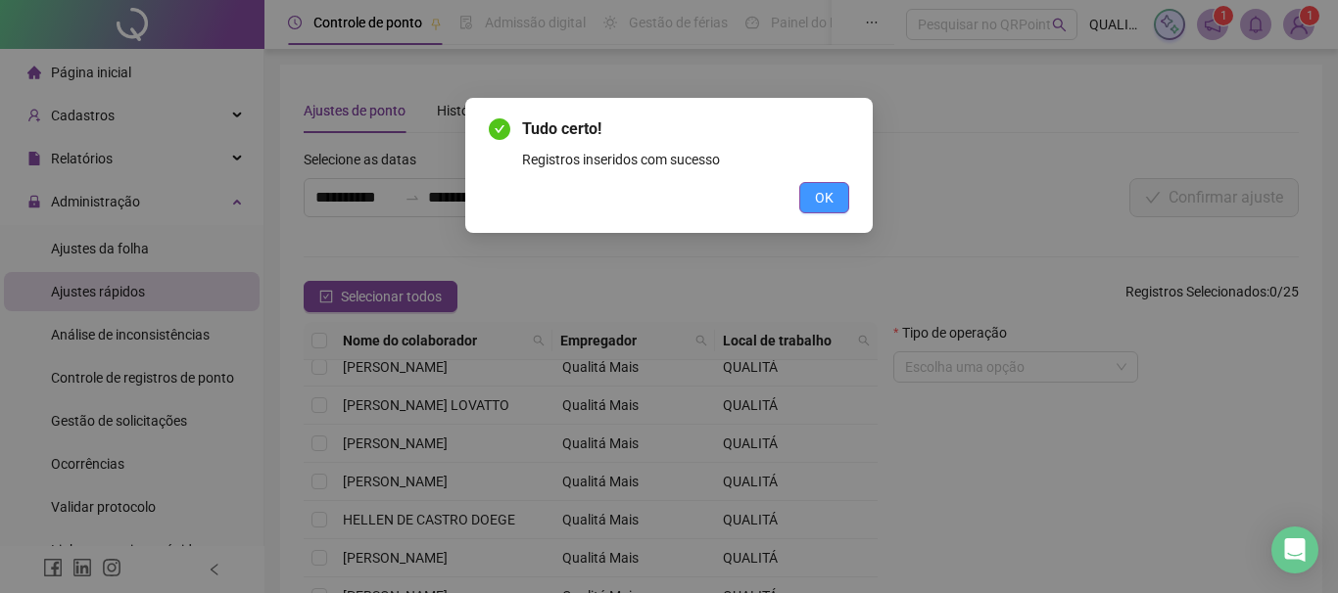
click at [824, 205] on span "OK" at bounding box center [824, 198] width 19 height 22
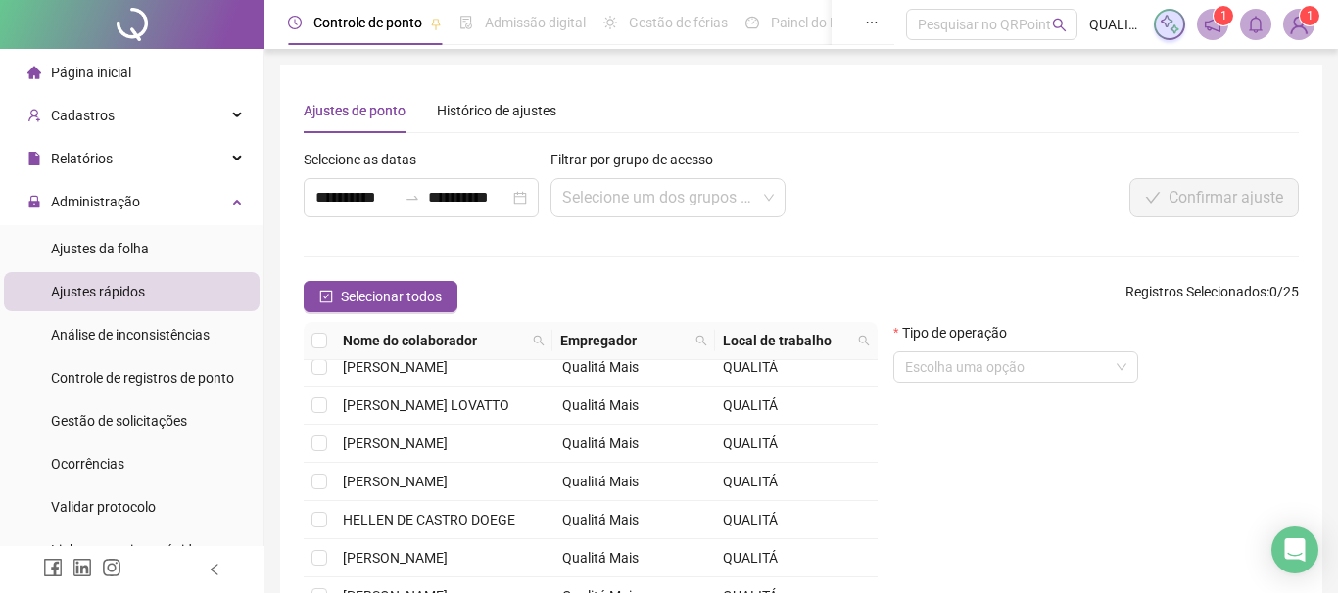
click at [152, 294] on li "Ajustes rápidos" at bounding box center [132, 291] width 256 height 39
